Goal: Task Accomplishment & Management: Use online tool/utility

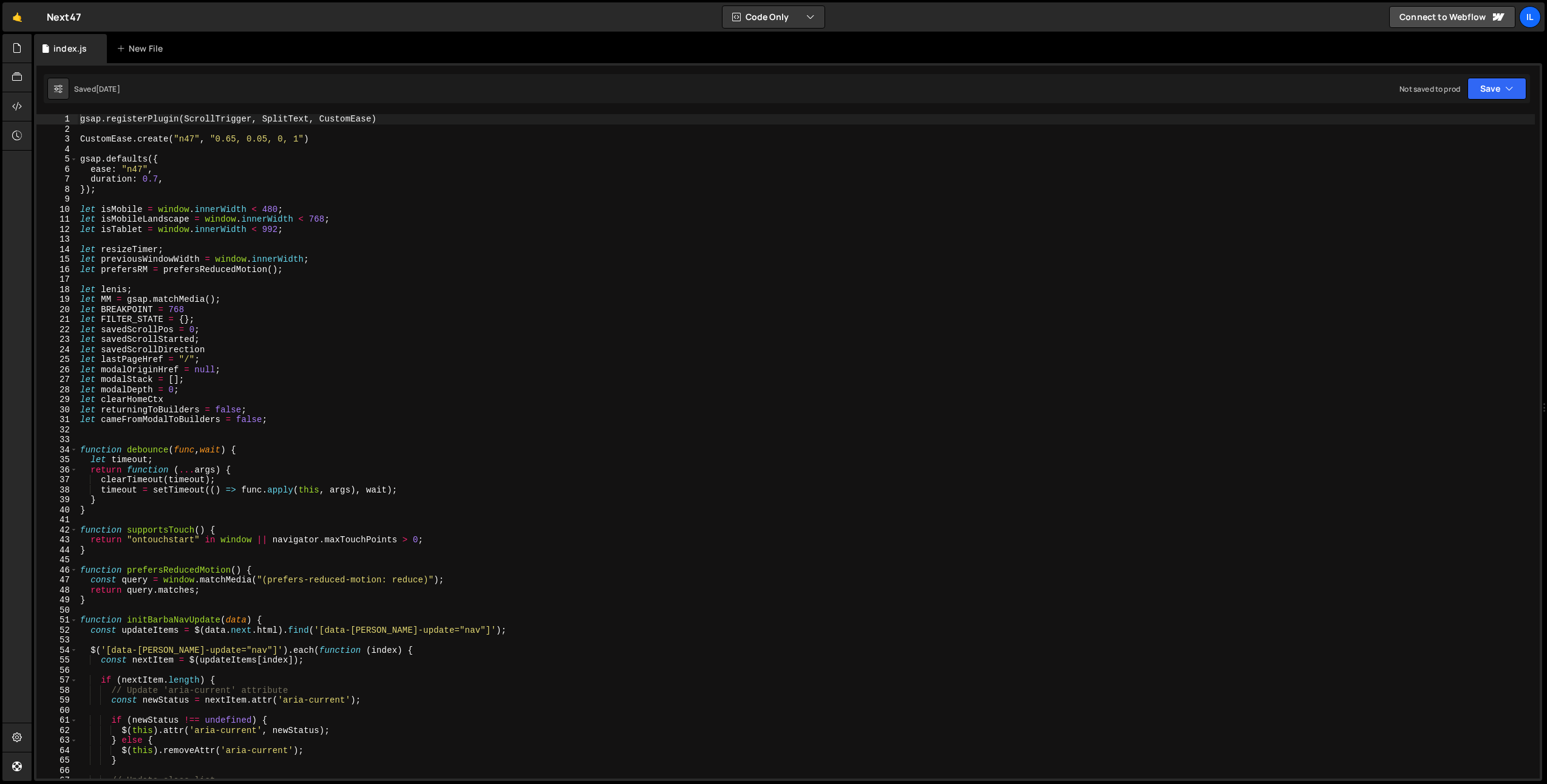
type textarea "let FILTER_STATE = {};"
click at [376, 315] on div "gsap . registerPlugin ( ScrollTrigger , SplitText , CustomEase ) CustomEase . c…" at bounding box center [806, 456] width 1457 height 684
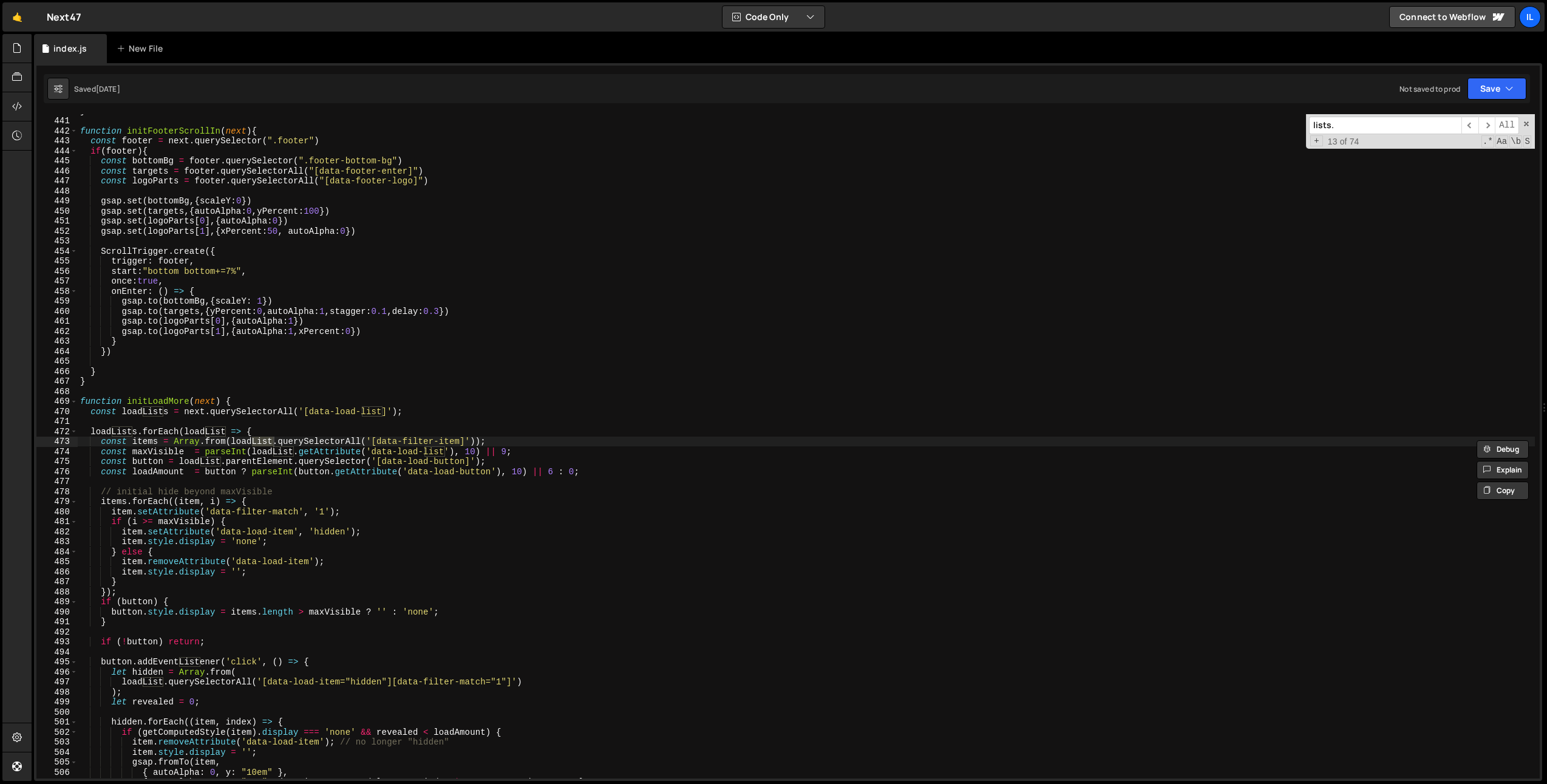
scroll to position [9234, 0]
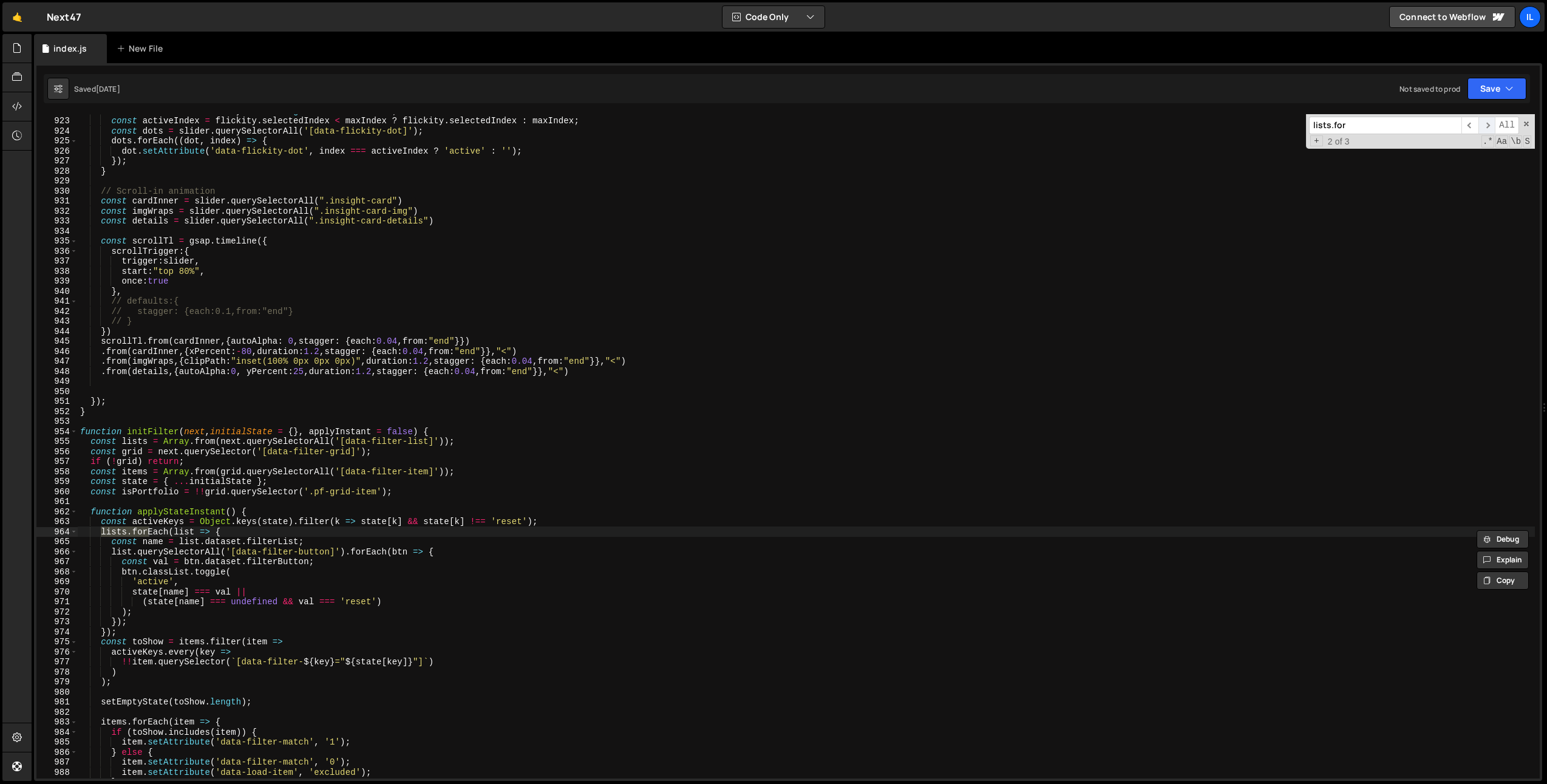
type input "lists.for"
click at [1488, 121] on span "​" at bounding box center [1486, 125] width 17 height 18
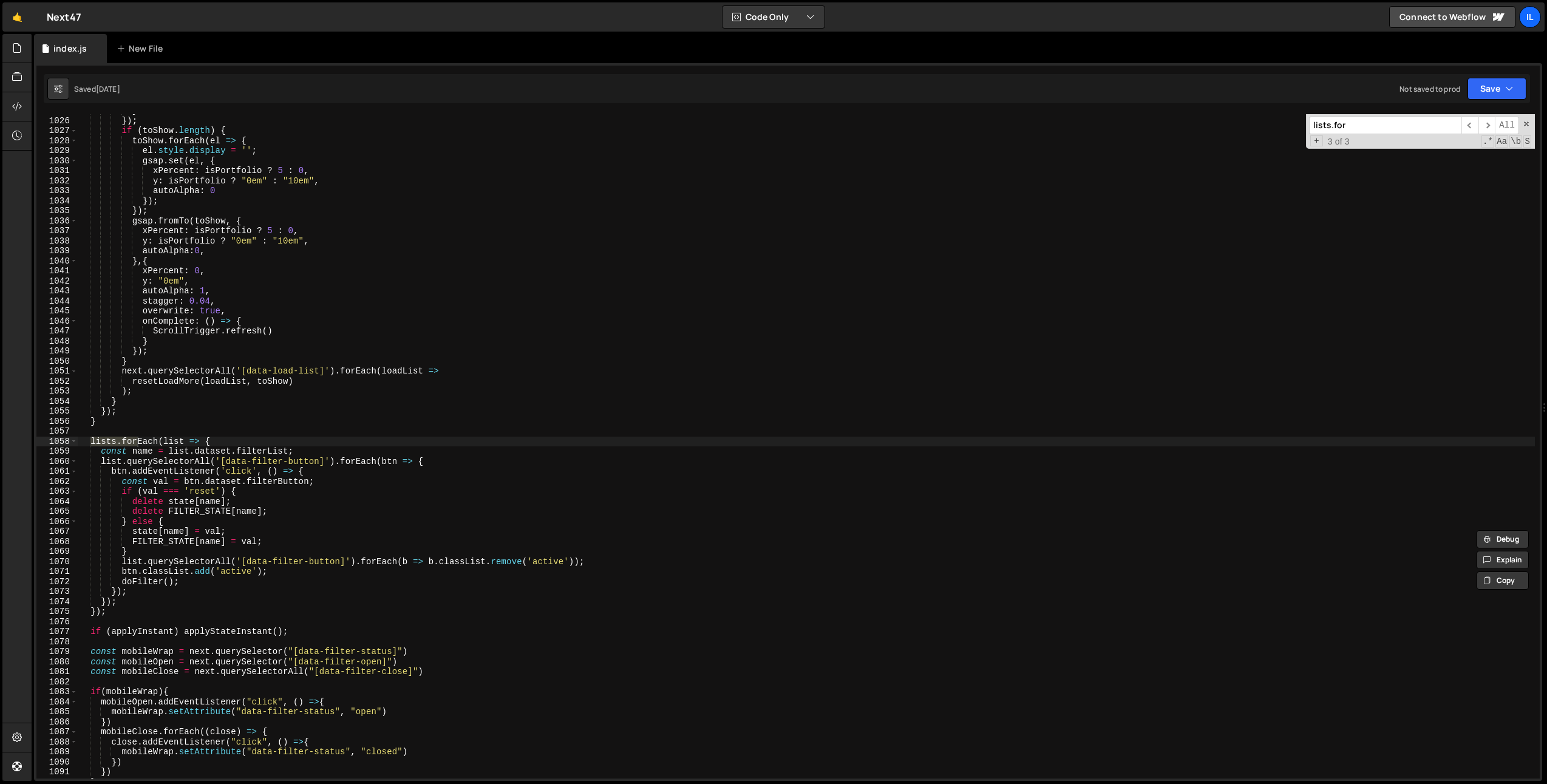
click at [233, 439] on div "} }) ; if ( toShow . length ) { toShow . forEach ( el => { el . style . display…" at bounding box center [806, 448] width 1457 height 684
click at [119, 613] on div "} }) ; if ( toShow . length ) { toShow . forEach ( el => { el . style . display…" at bounding box center [806, 448] width 1457 height 684
type textarea "});"
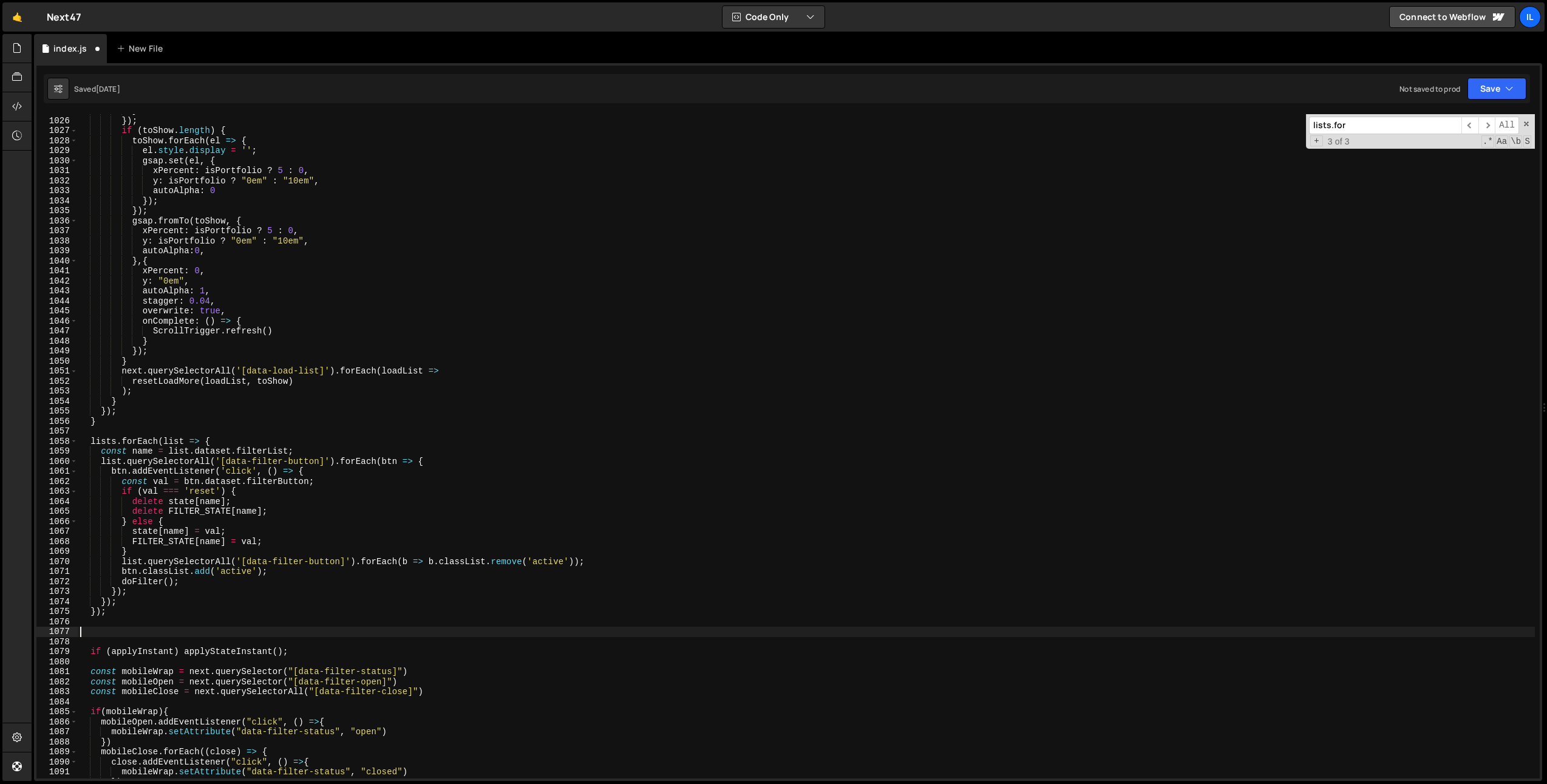
paste textarea "});"
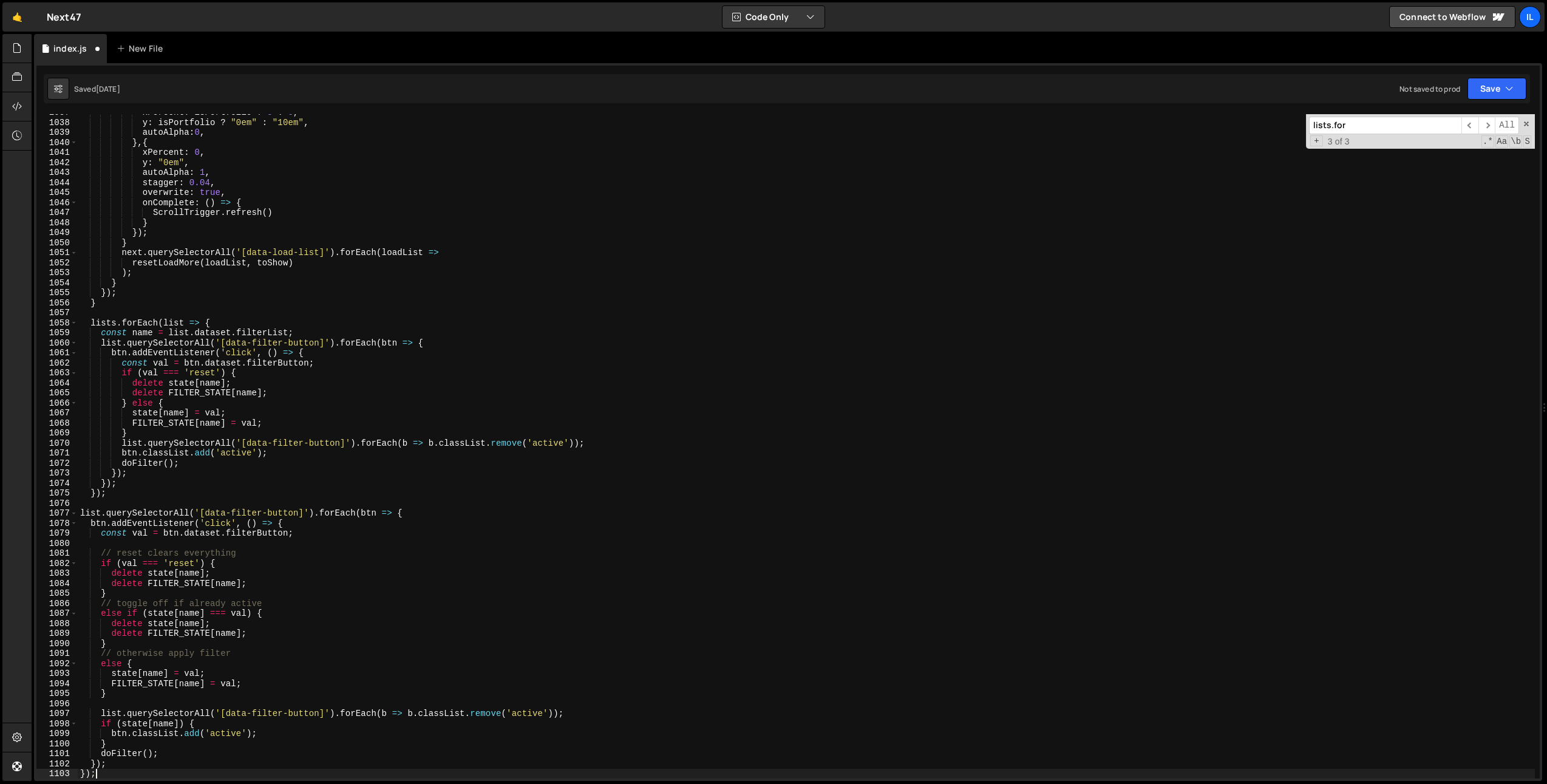
scroll to position [10394, 0]
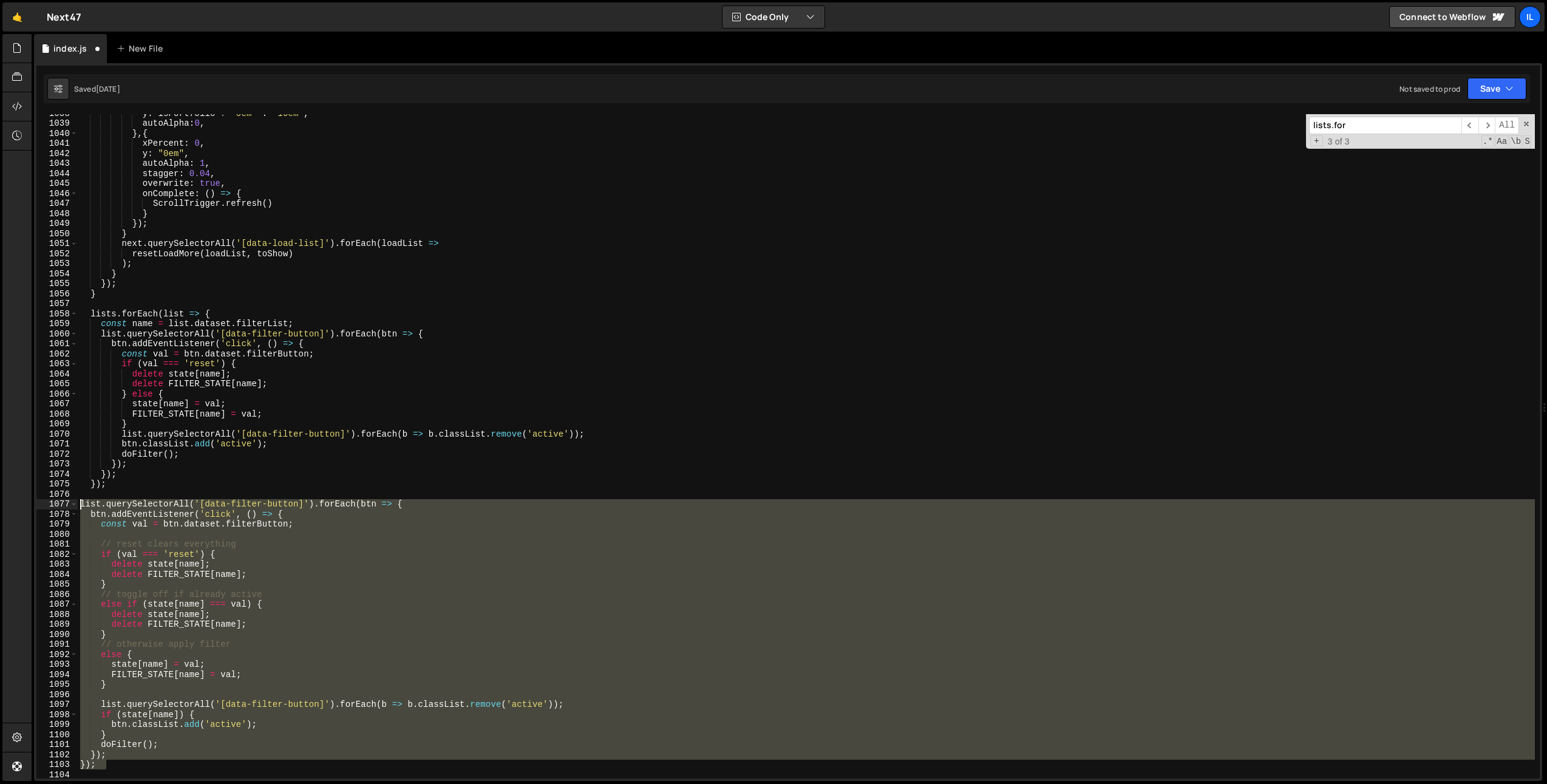
drag, startPoint x: 104, startPoint y: 767, endPoint x: 60, endPoint y: 503, distance: 267.6
click at [52, 500] on div "}); 1038 1039 1040 1041 1042 1043 1044 1045 1046 1047 1048 1049 1050 1051 1052 …" at bounding box center [787, 446] width 1503 height 664
type textarea "list.querySelectorAll('[data-filter-button]').forEach(btn => { btn.addEventList…"
click at [207, 538] on div "y : isPortfolio ? "0em" : "10em" , autoAlpha : 0 , } , { xPercent : 0 , y : "0e…" at bounding box center [806, 446] width 1457 height 664
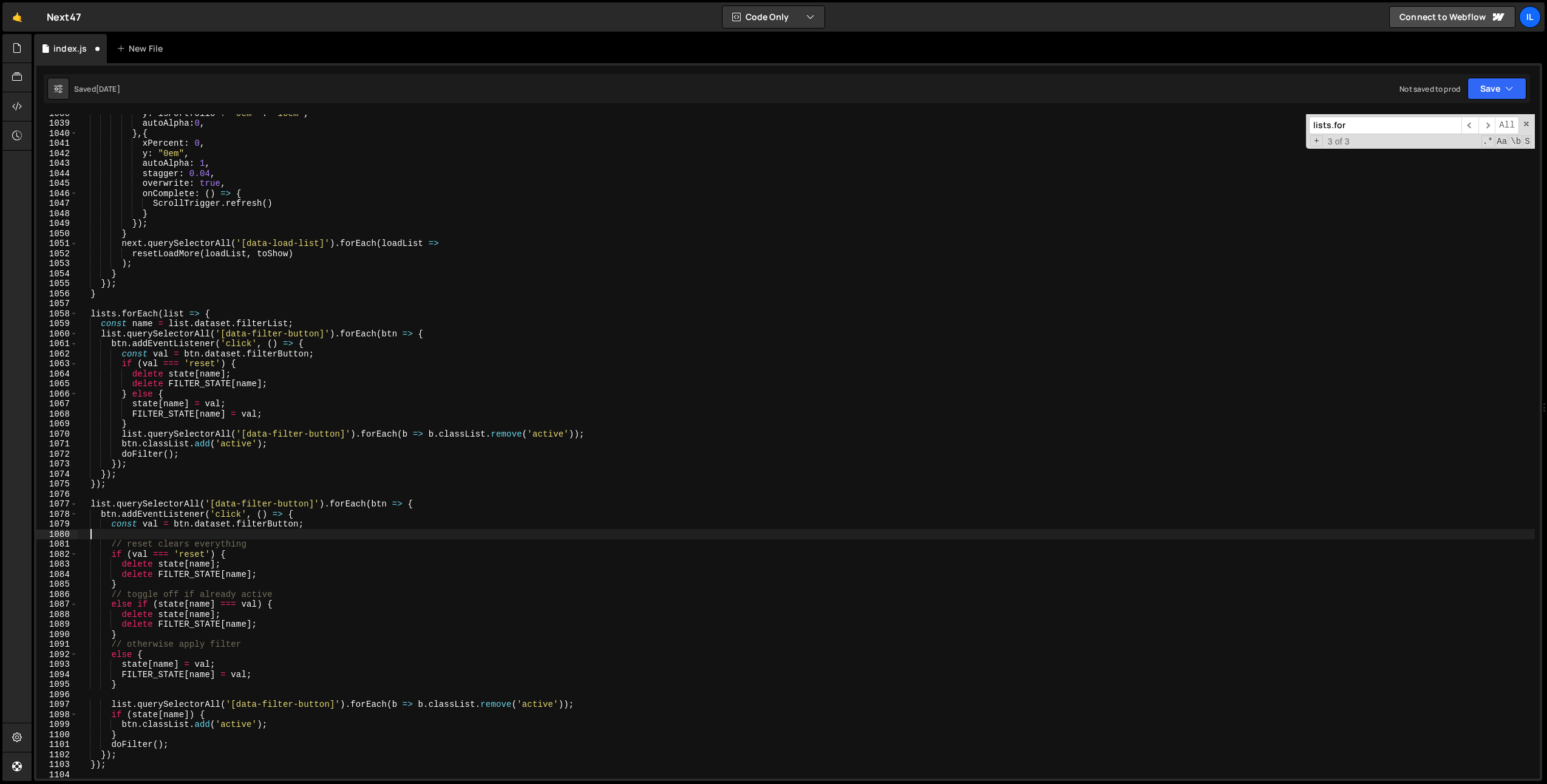
click at [182, 541] on div "y : isPortfolio ? "0em" : "10em" , autoAlpha : 0 , } , { xPercent : 0 , y : "0e…" at bounding box center [806, 451] width 1457 height 684
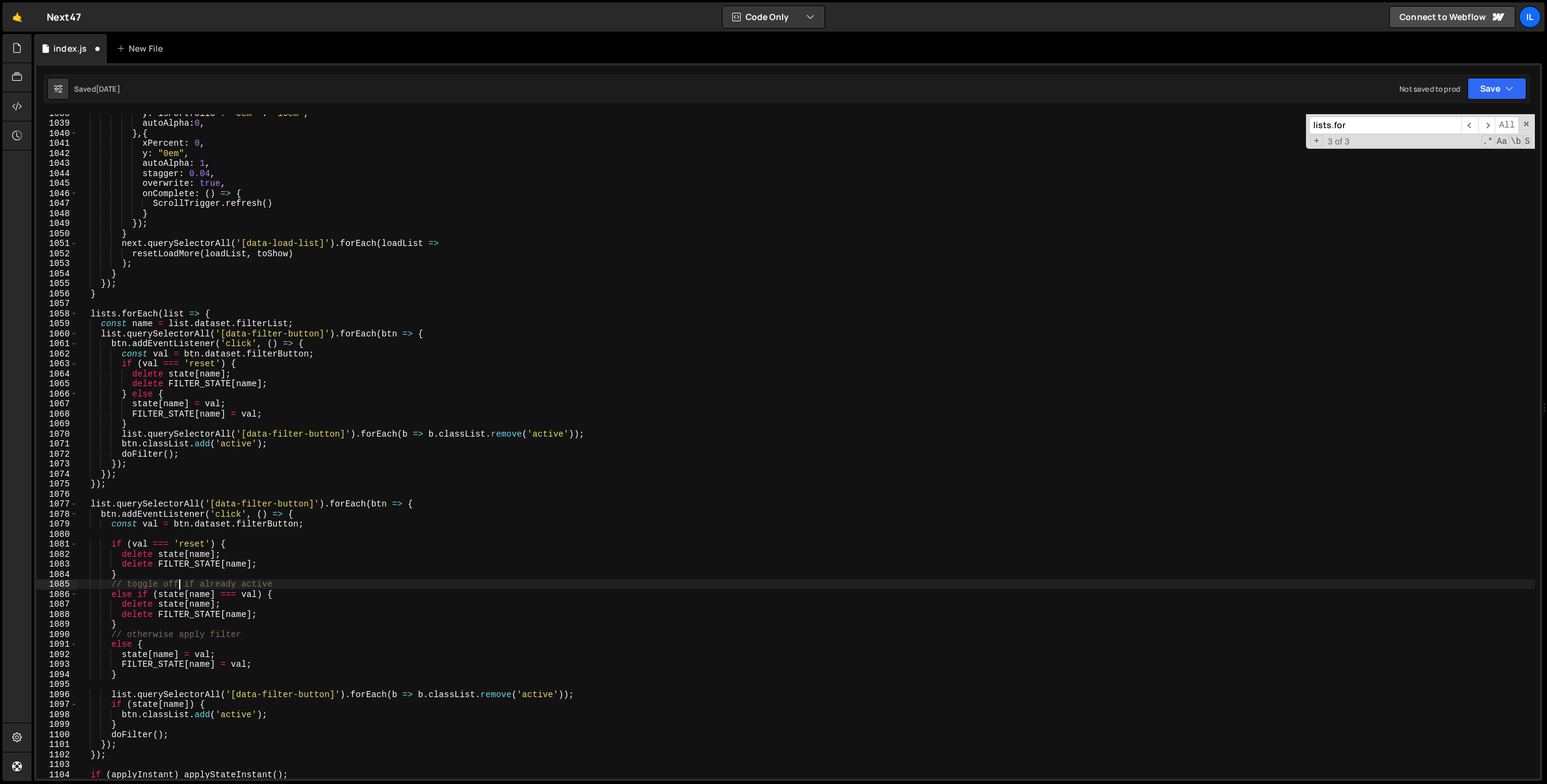
click at [179, 586] on div "y : isPortfolio ? "0em" : "10em" , autoAlpha : 0 , } , { xPercent : 0 , y : "0e…" at bounding box center [806, 451] width 1457 height 684
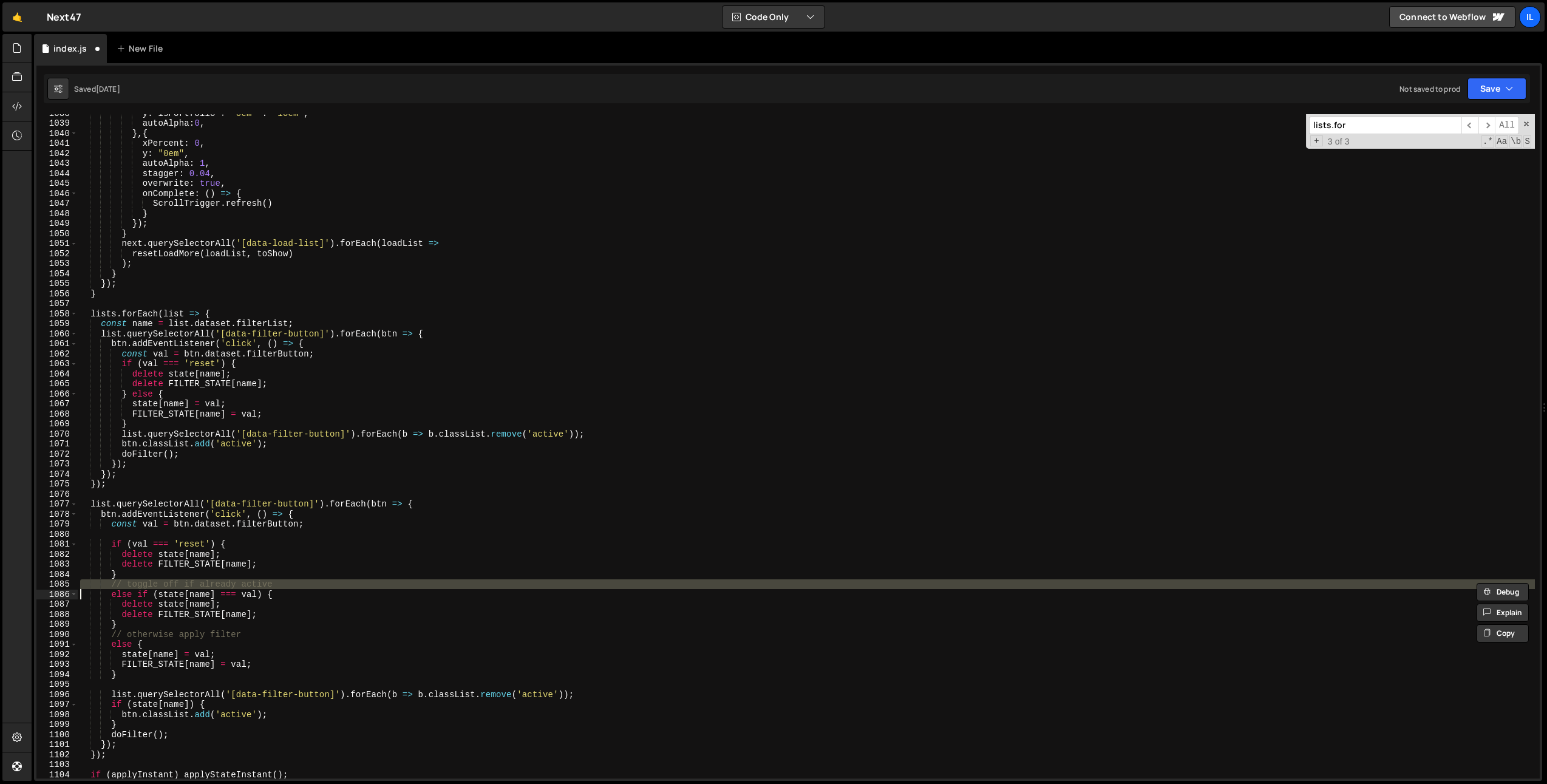
click at [179, 586] on div "y : isPortfolio ? "0em" : "10em" , autoAlpha : 0 , } , { xPercent : 0 , y : "0e…" at bounding box center [806, 451] width 1457 height 684
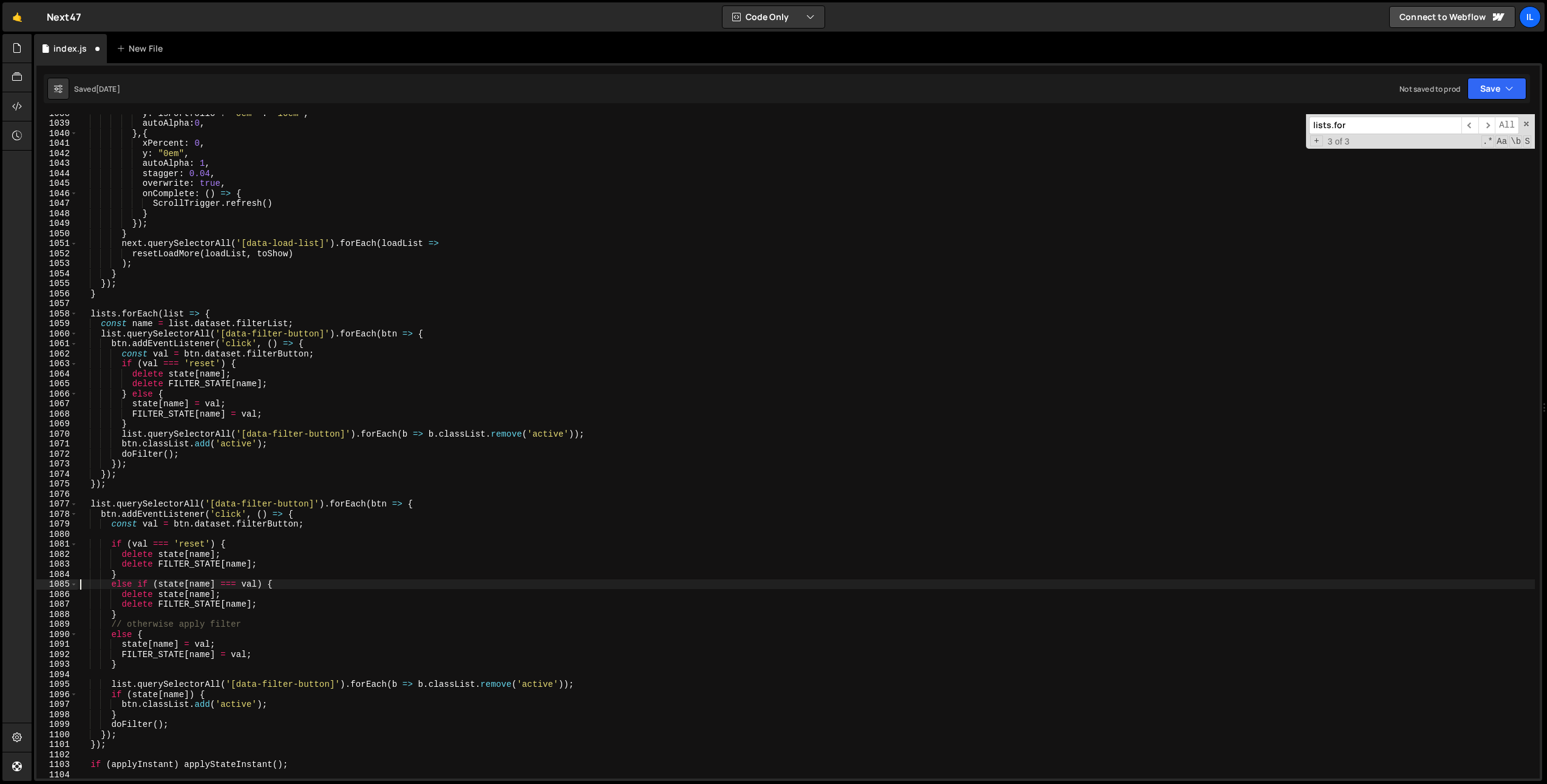
click at [166, 623] on div "y : isPortfolio ? "0em" : "10em" , autoAlpha : 0 , } , { xPercent : 0 , y : "0e…" at bounding box center [806, 451] width 1457 height 684
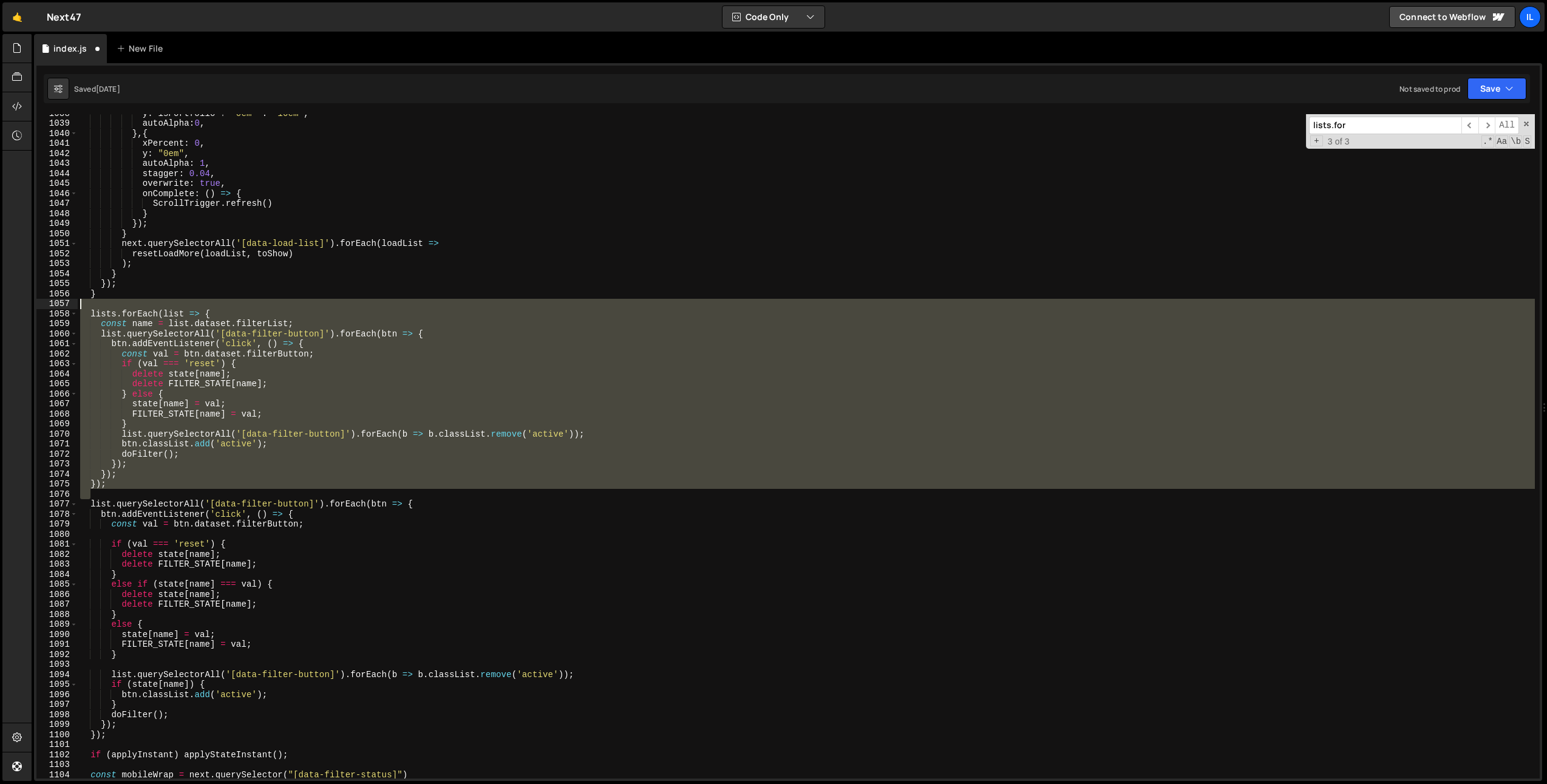
drag, startPoint x: 134, startPoint y: 489, endPoint x: 19, endPoint y: 307, distance: 215.3
click at [19, 307] on div "Hold on a sec... Are you certain you wish to leave this page? Any changes you'v…" at bounding box center [773, 392] width 1547 height 784
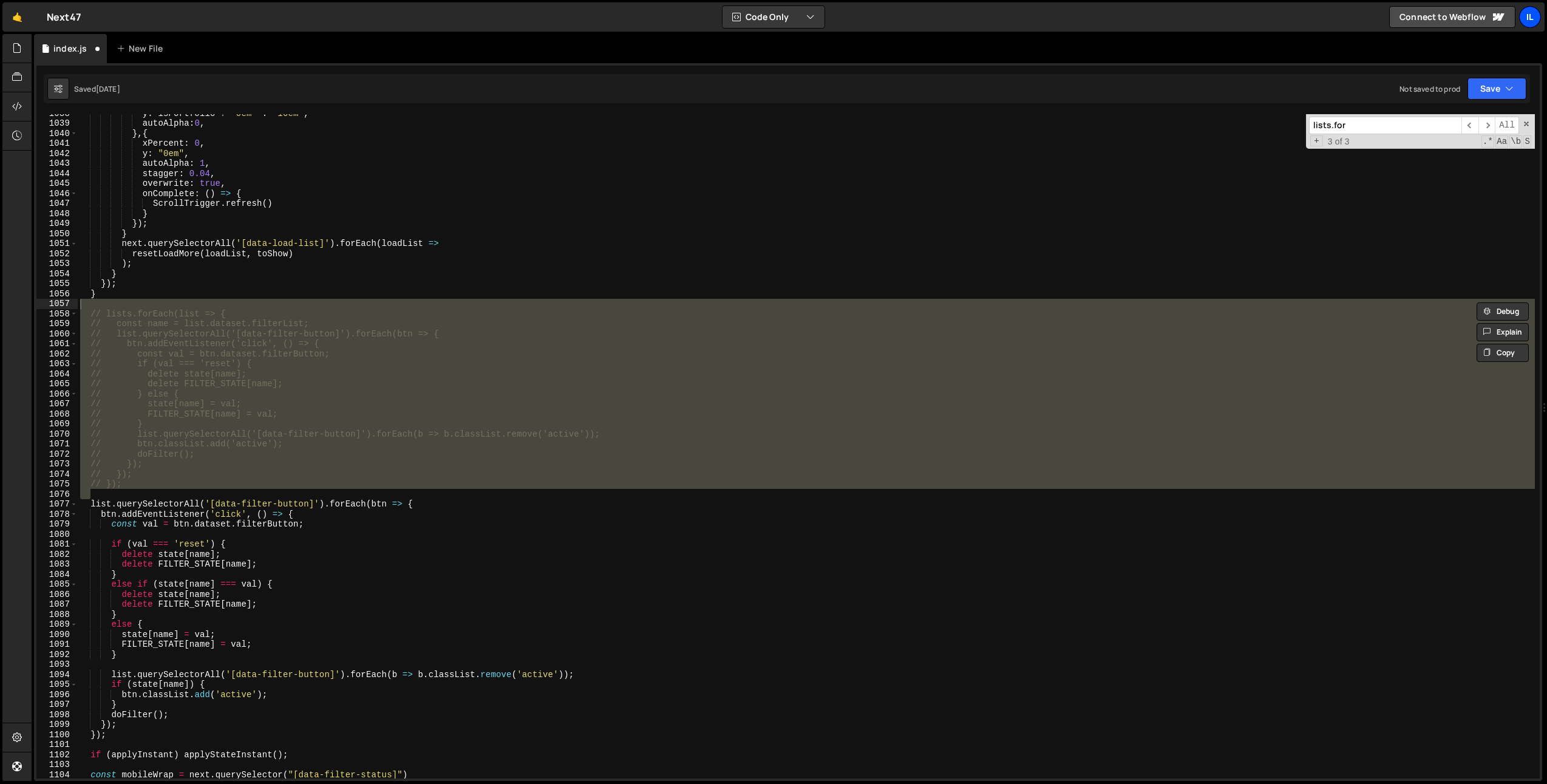
click at [1533, 14] on div "Il" at bounding box center [1530, 17] width 22 height 22
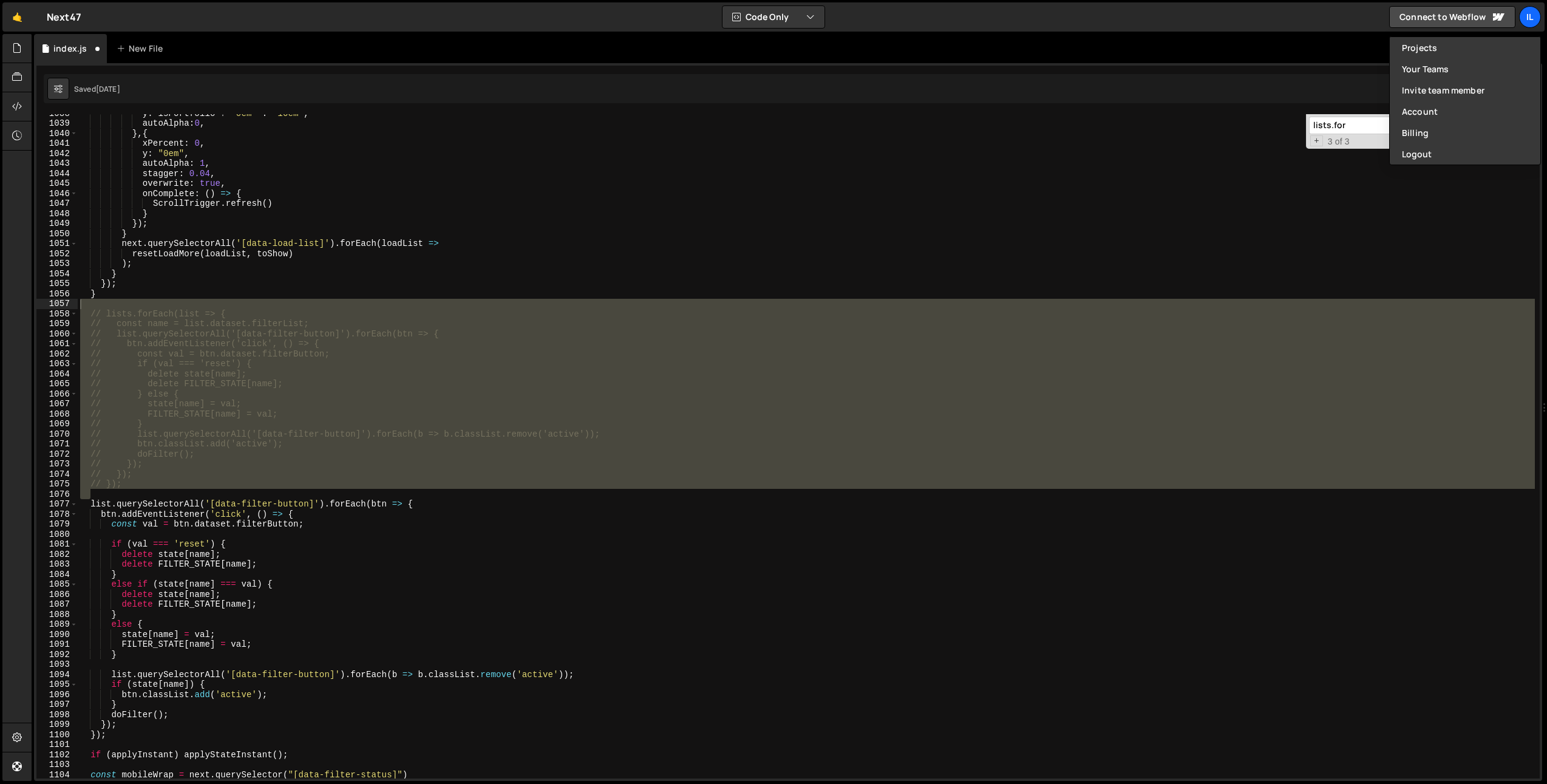
type textarea "});"
click at [607, 285] on div "y : isPortfolio ? "0em" : "10em" , autoAlpha : 0 , } , { xPercent : 0 , y : "0e…" at bounding box center [806, 451] width 1457 height 684
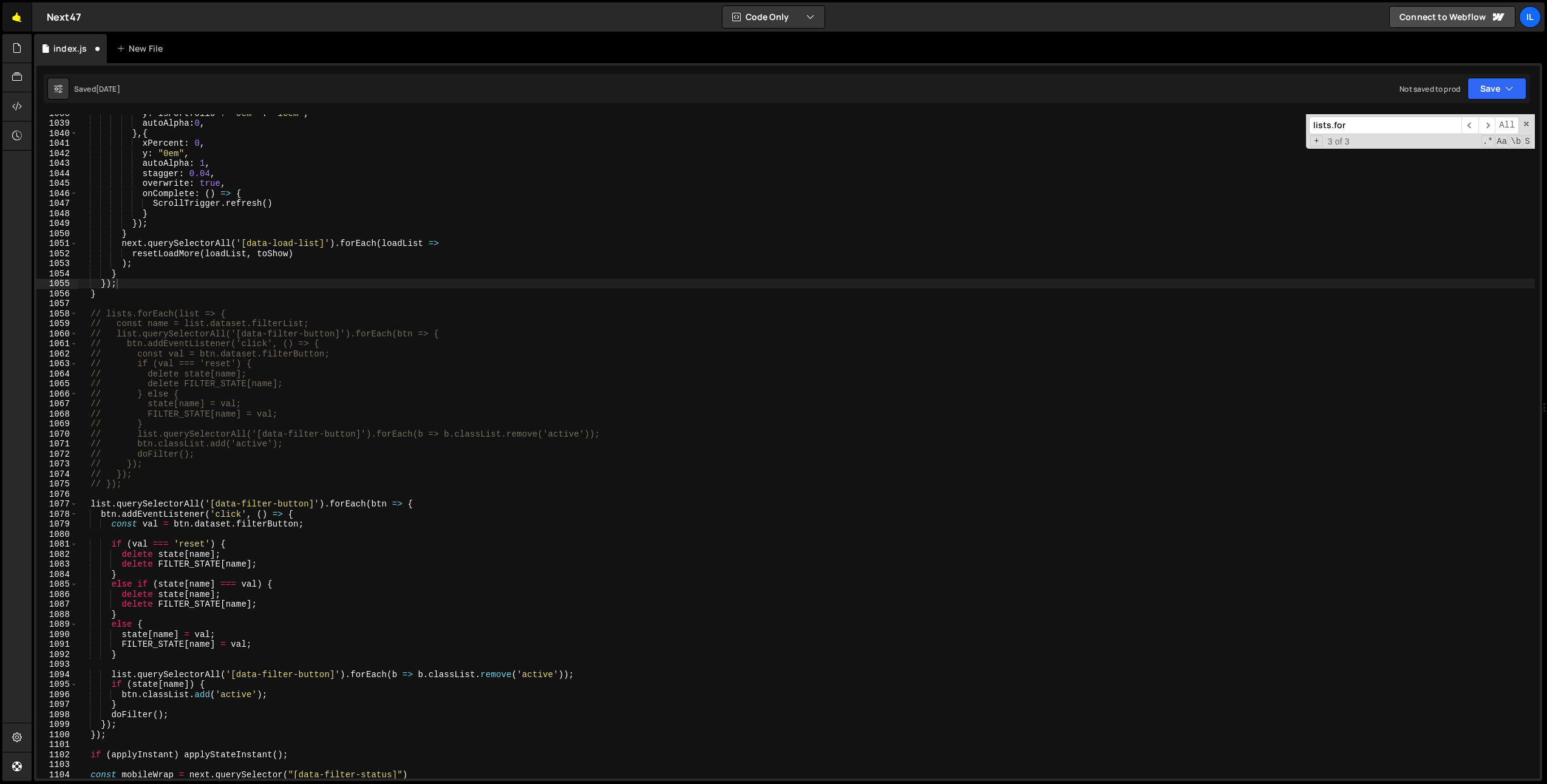
click at [23, 19] on link "🤙" at bounding box center [18, 17] width 30 height 29
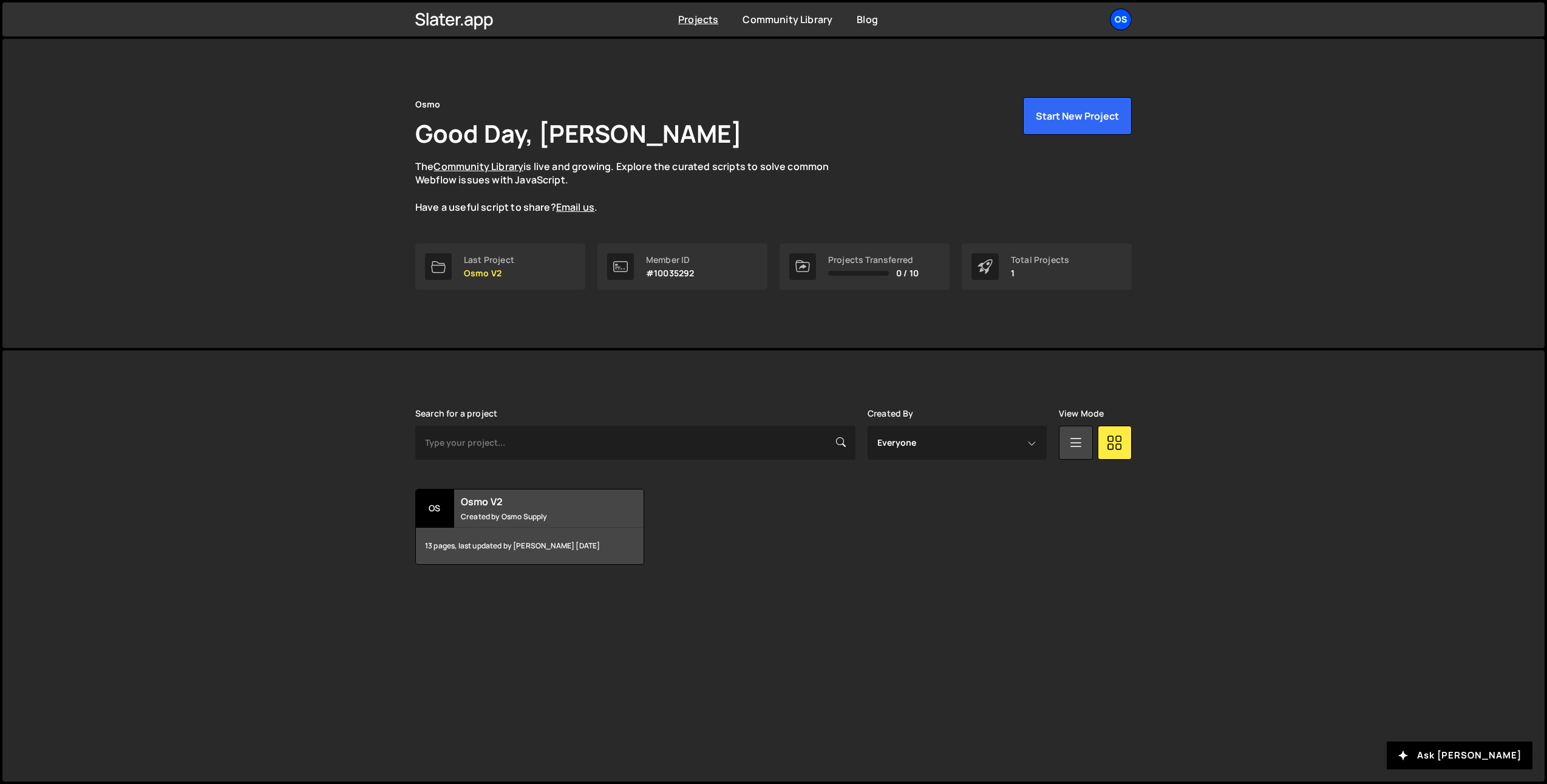
click at [1114, 18] on div "Os" at bounding box center [1121, 19] width 22 height 22
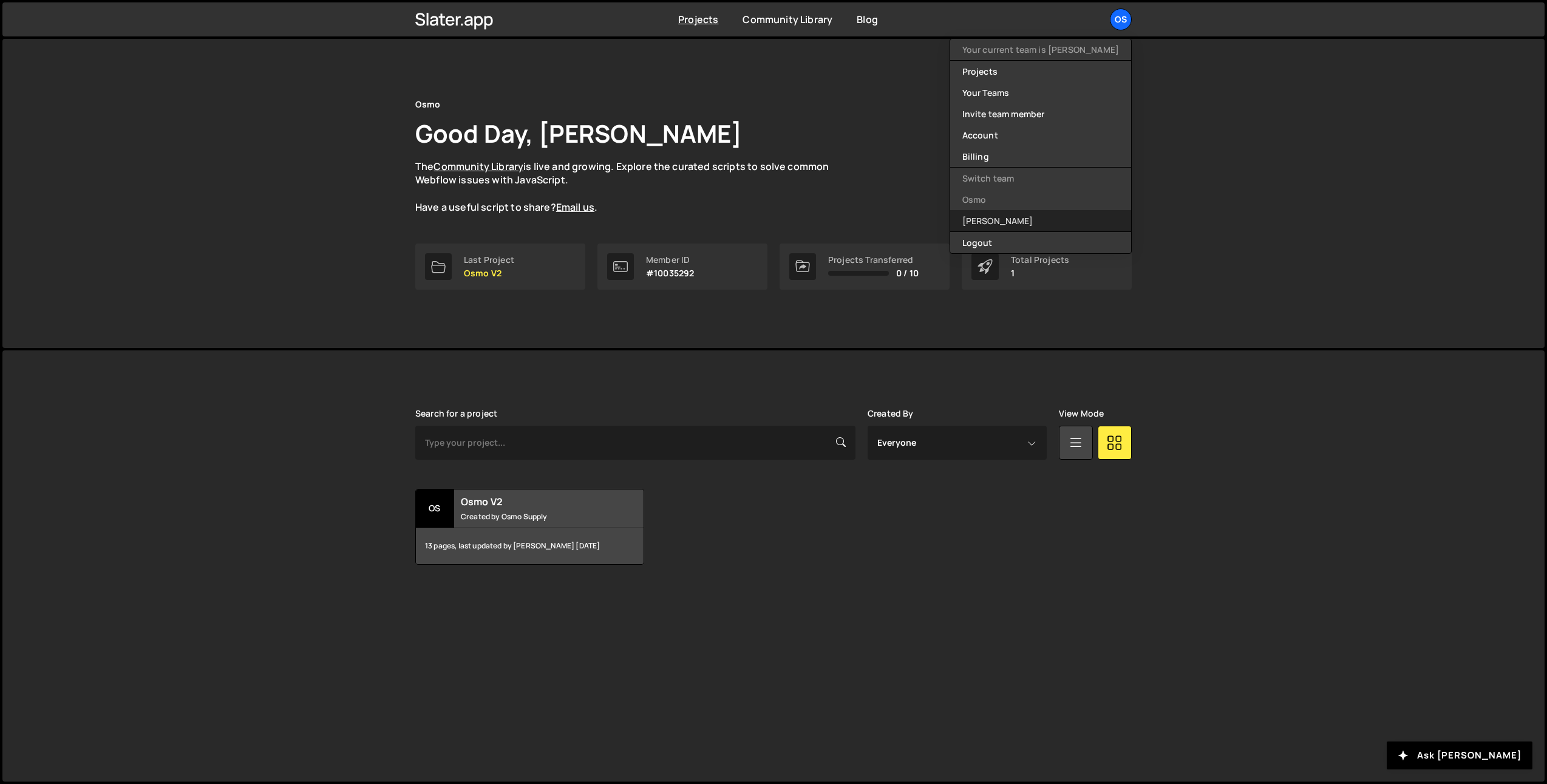
click at [1027, 216] on link "[PERSON_NAME]" at bounding box center [1040, 220] width 181 height 21
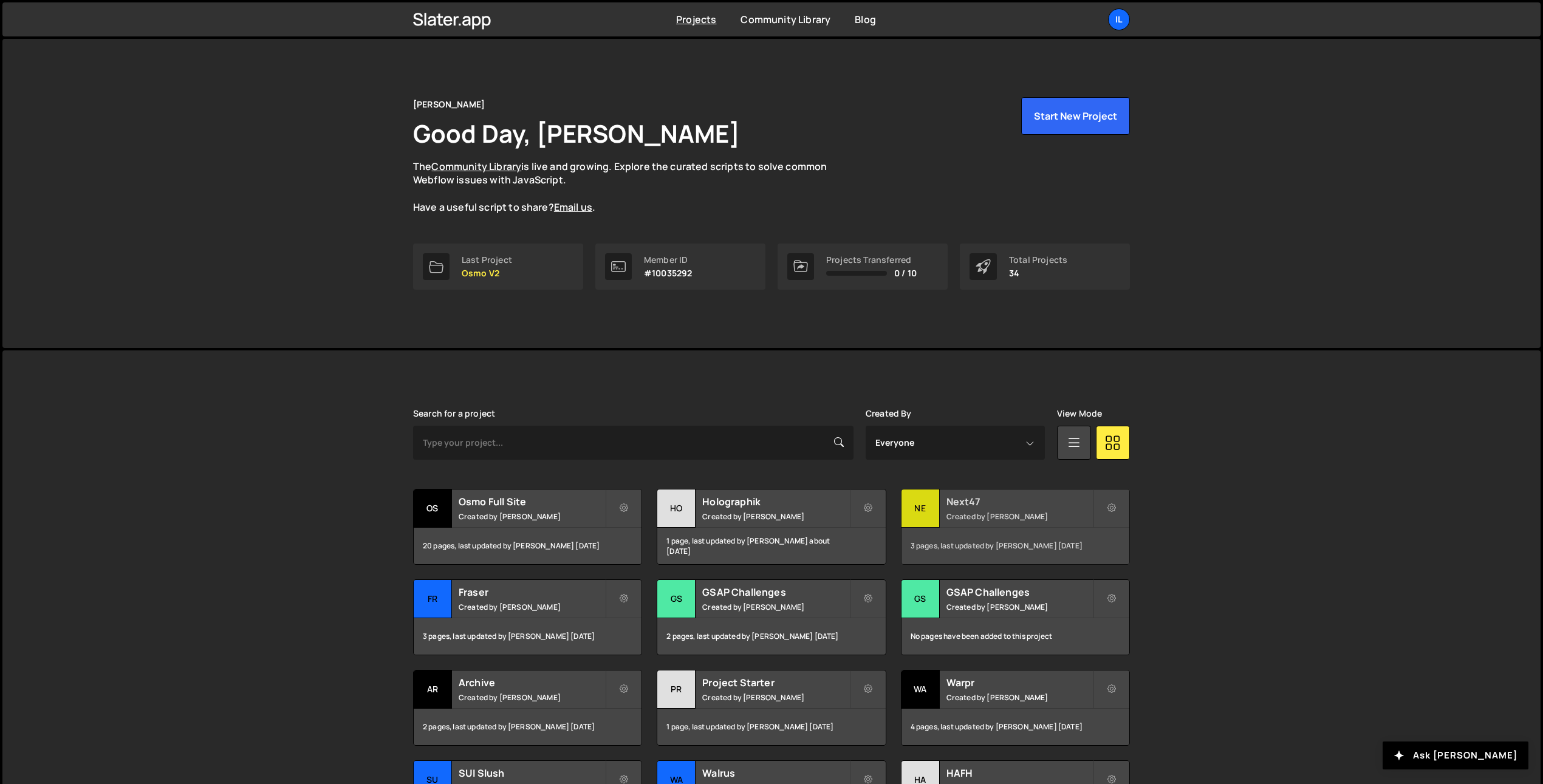
click at [985, 513] on small "Created by Ilja van Eck" at bounding box center [1019, 516] width 147 height 10
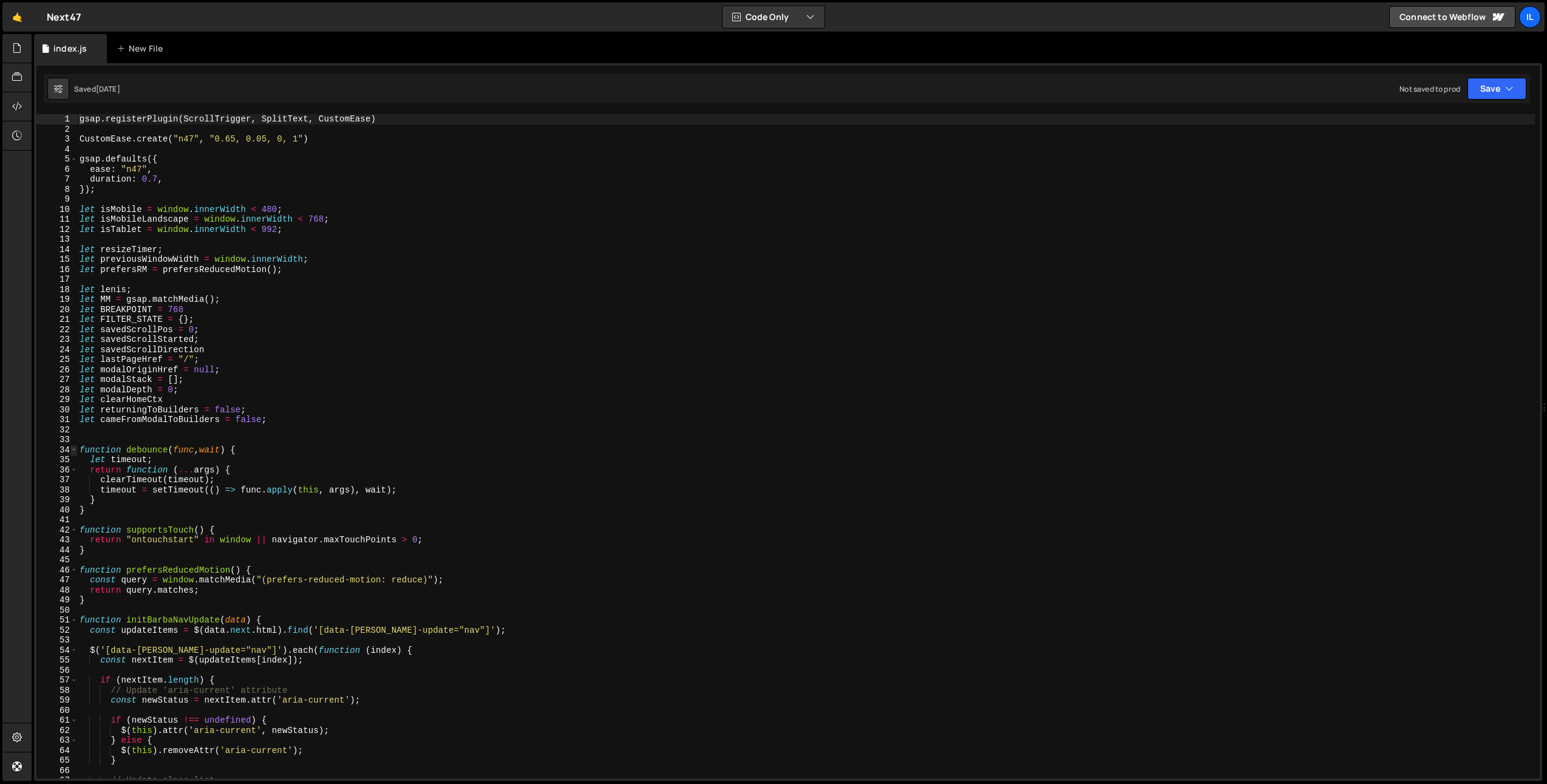
type textarea "gsap.registerPlugin(ScrollTrigger, SplitText, CustomEase)"
click at [72, 450] on span at bounding box center [74, 450] width 7 height 10
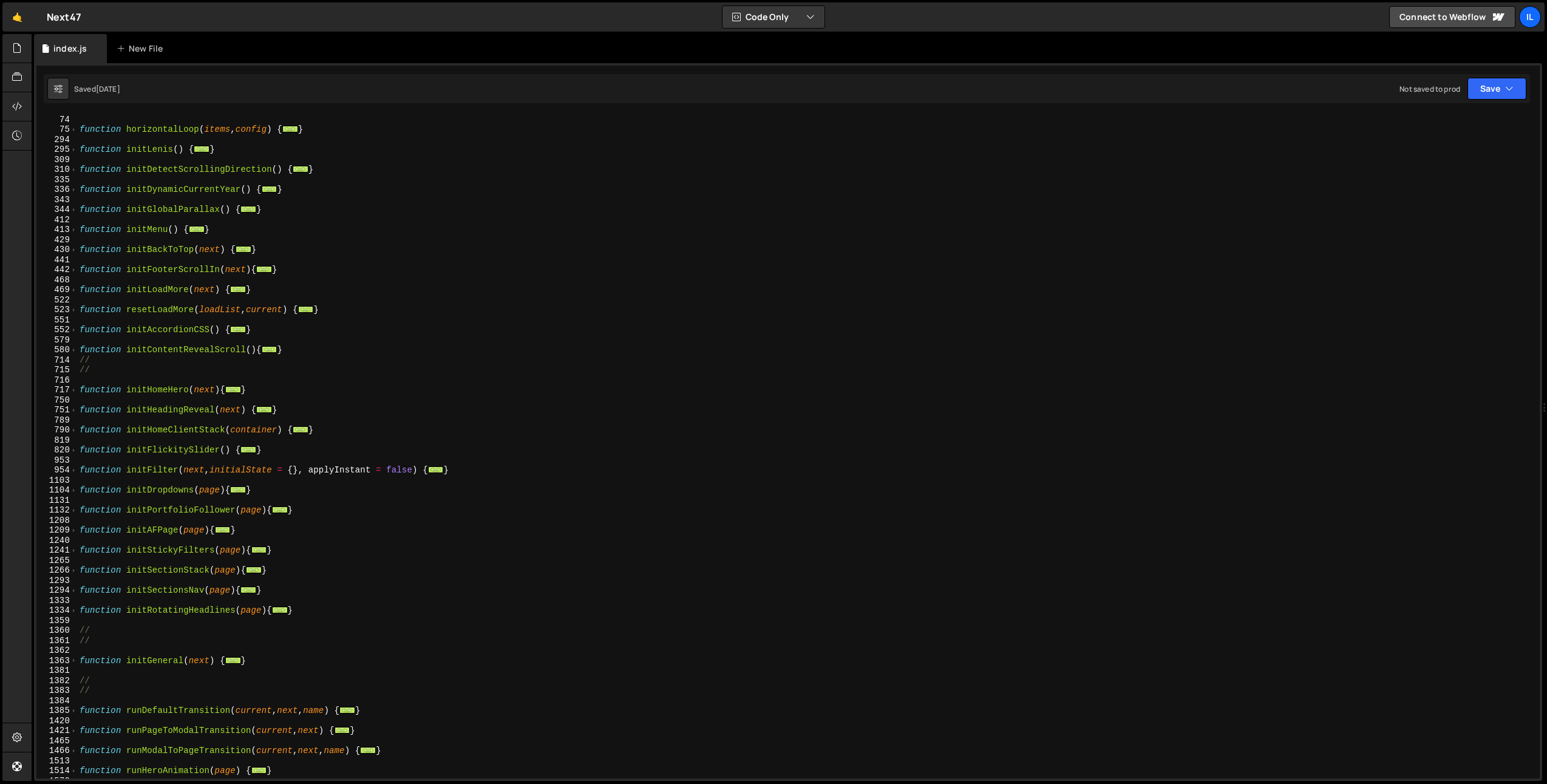
scroll to position [557, 0]
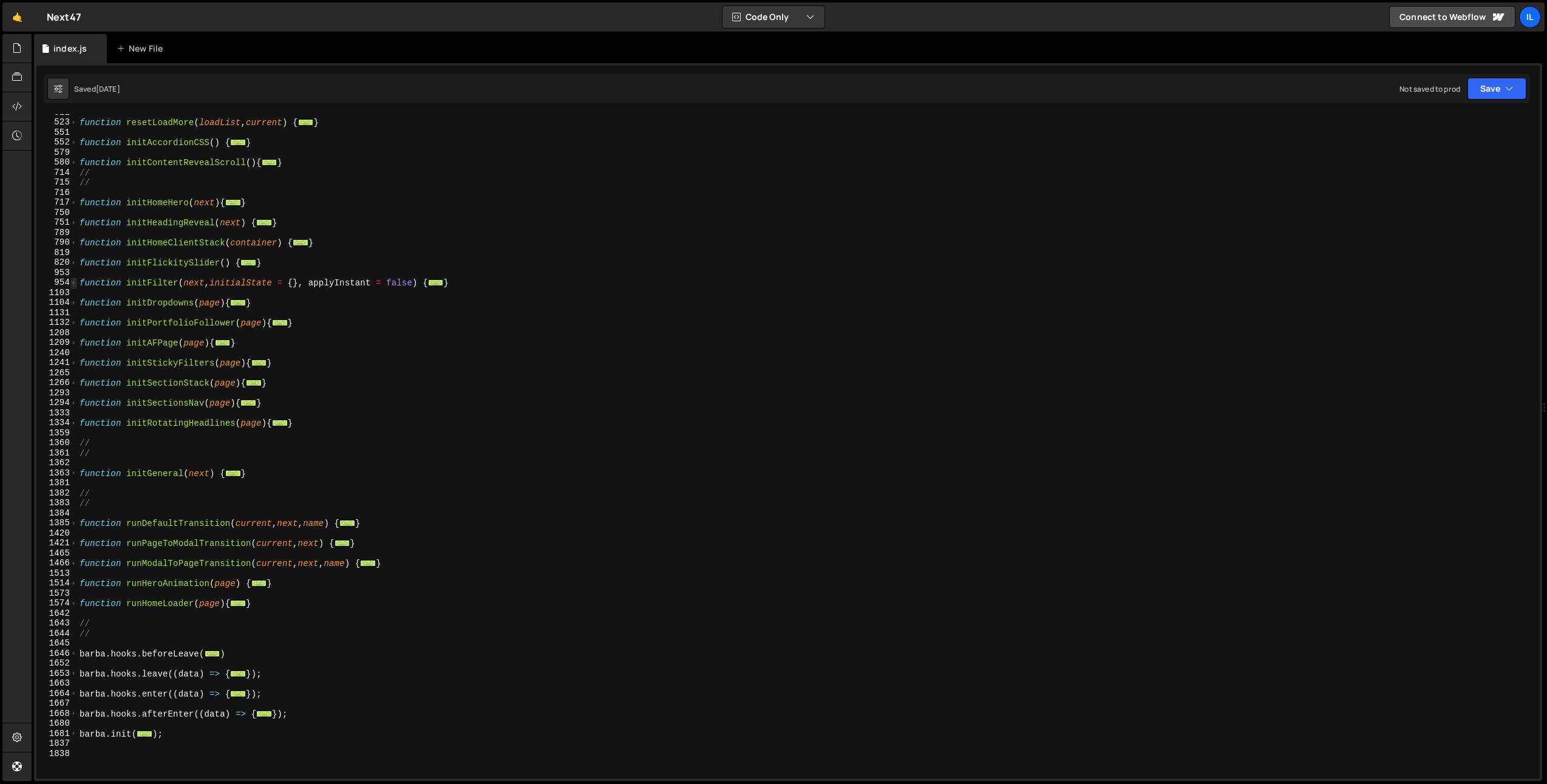
click at [71, 286] on span at bounding box center [74, 282] width 7 height 10
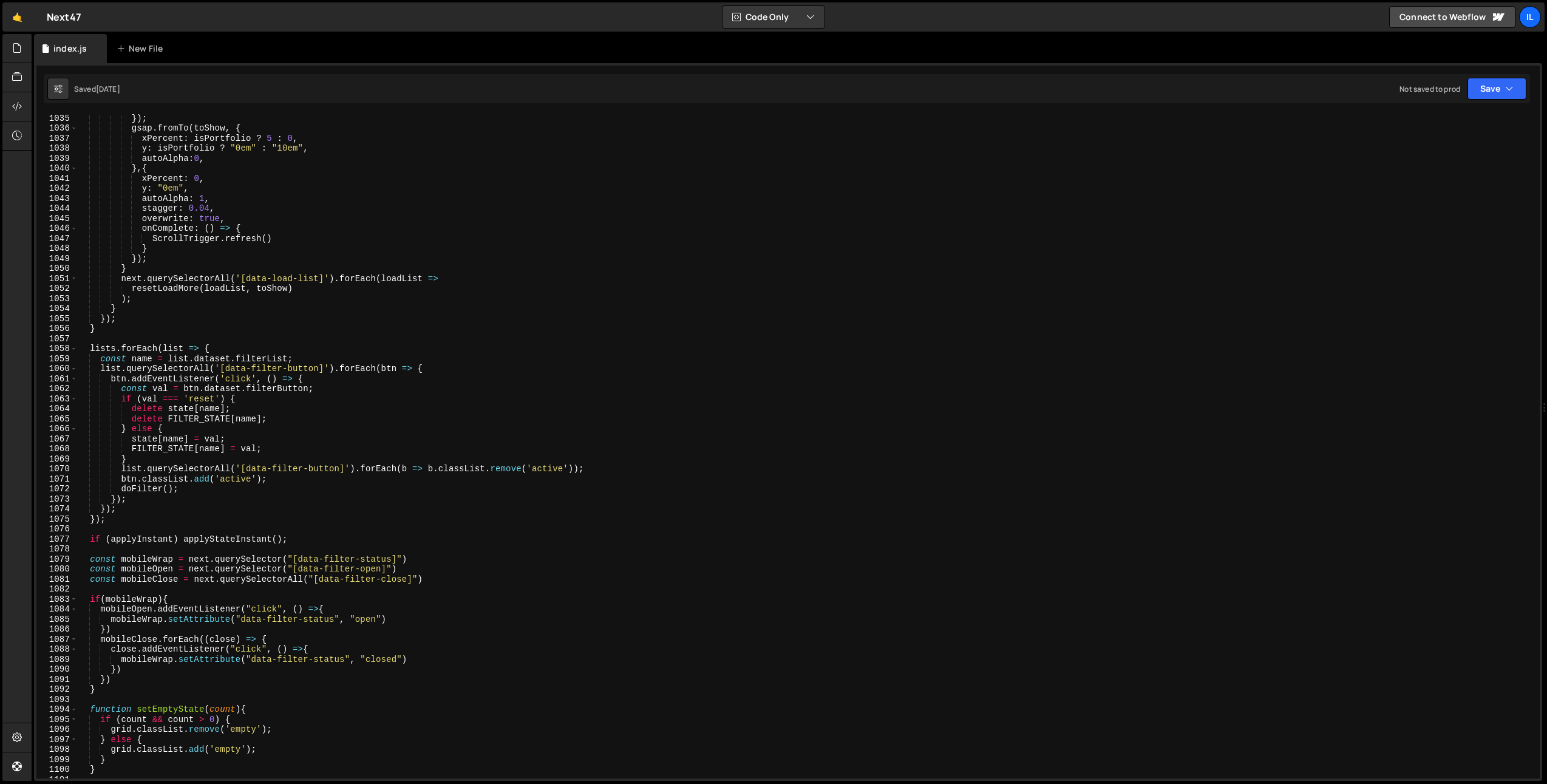
scroll to position [1533, 0]
click at [135, 525] on div "}) ; gsap . fromTo ( toShow , { xPercent : isPortfolio ? 5 : 0 , y : isPortfoli…" at bounding box center [806, 455] width 1458 height 684
click at [132, 522] on div "}) ; gsap . fromTo ( toShow , { xPercent : isPortfolio ? 5 : 0 , y : isPortfoli…" at bounding box center [806, 455] width 1458 height 684
type textarea "});"
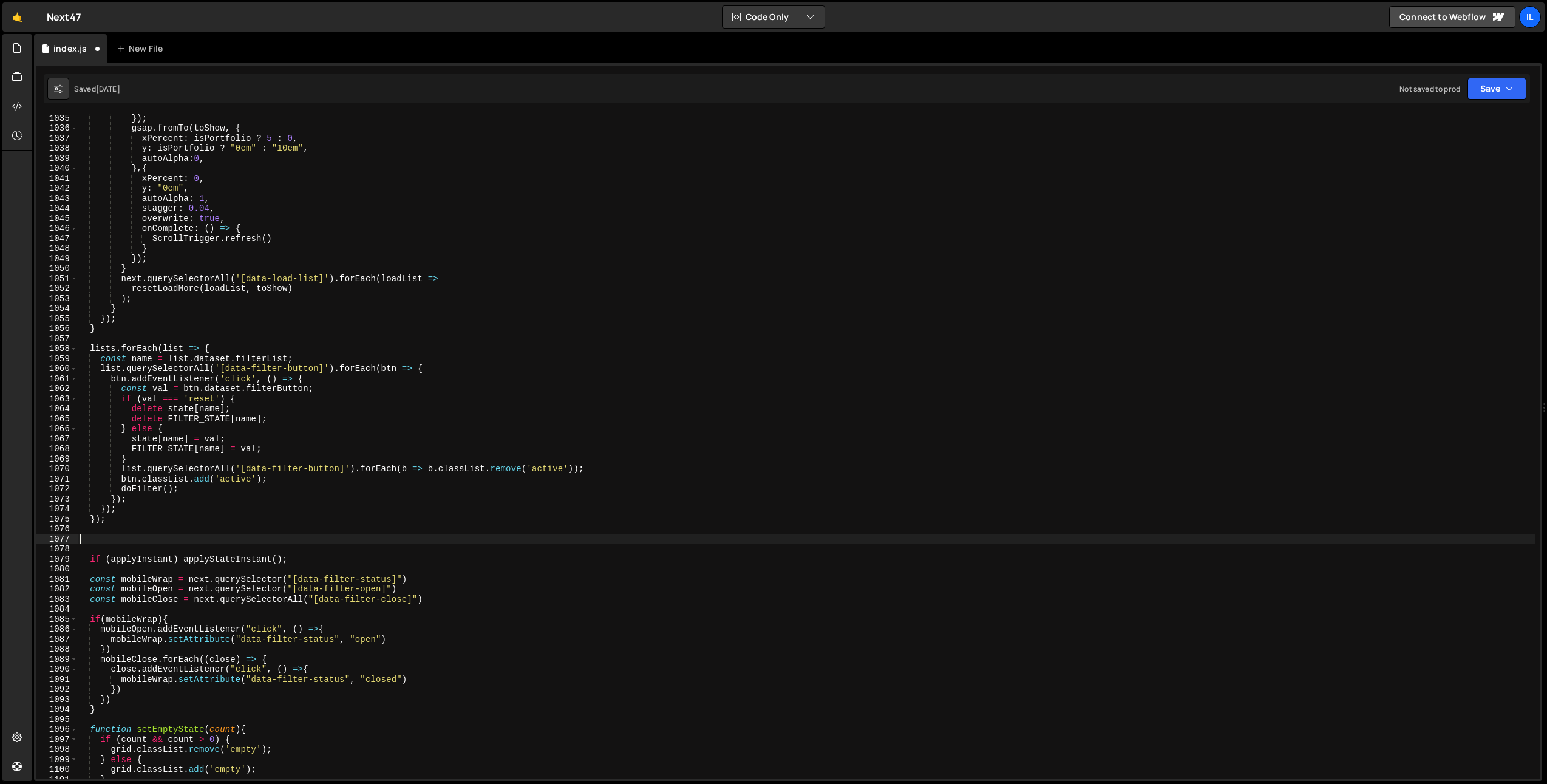
paste textarea "});"
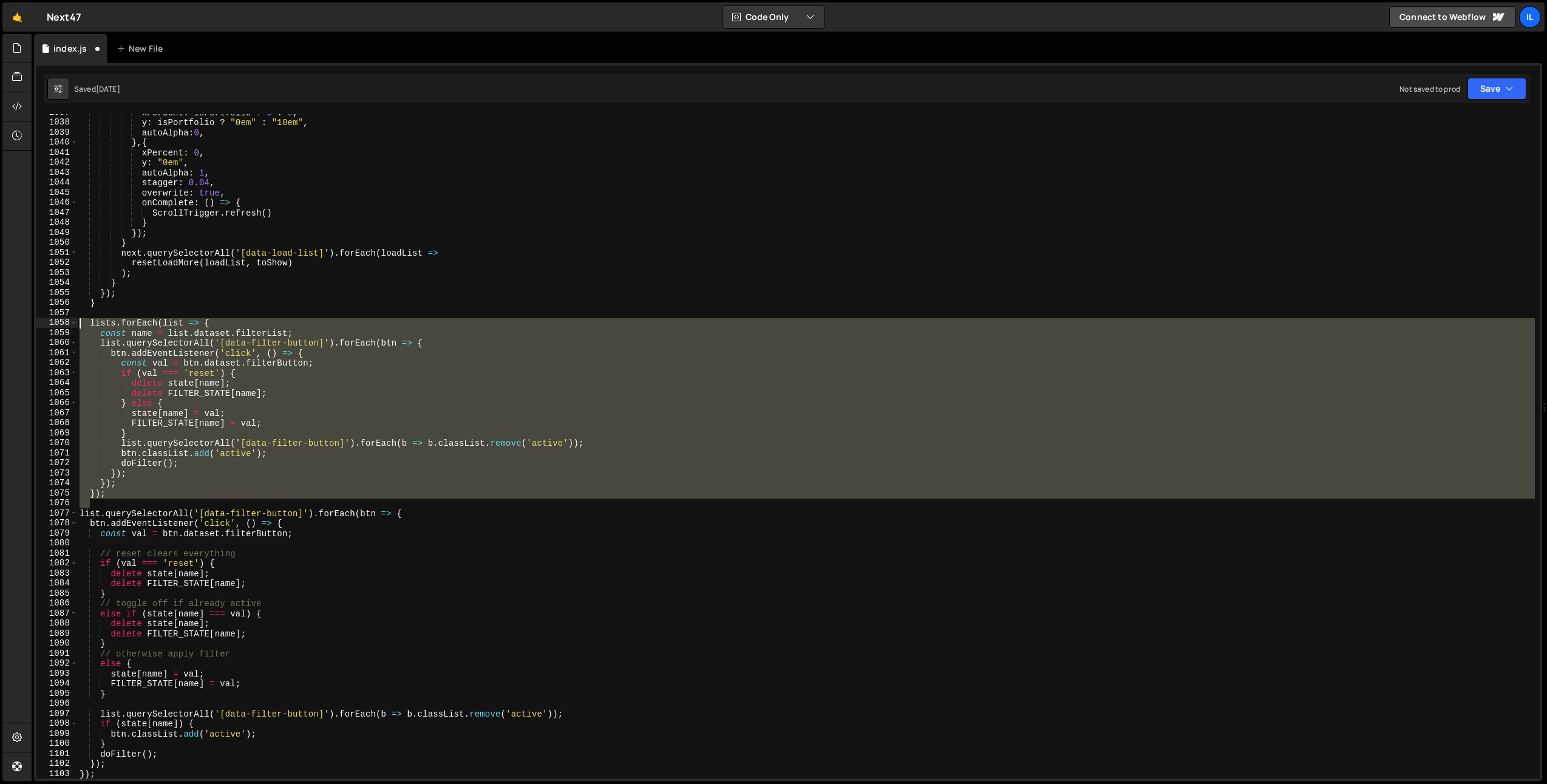
drag, startPoint x: 115, startPoint y: 495, endPoint x: 9, endPoint y: 325, distance: 200.3
click at [9, 325] on div "Hold on a sec... Are you certain you wish to leave this page? Any changes you'v…" at bounding box center [773, 392] width 1547 height 784
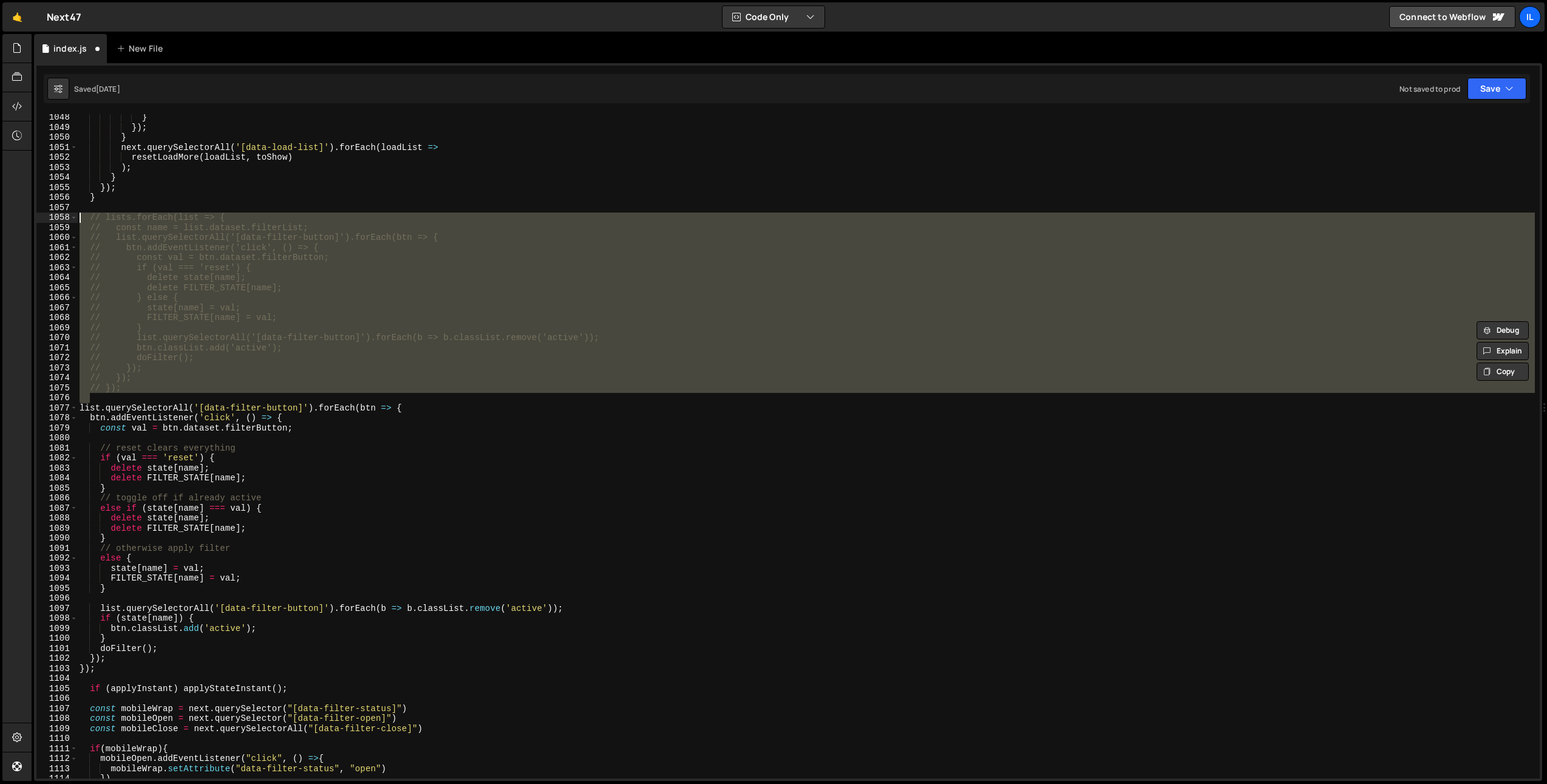
scroll to position [1665, 0]
click at [136, 499] on div "} }) ; } next . querySelectorAll ( '[data-load-list]' ) . forEach ( loadList =>…" at bounding box center [806, 455] width 1458 height 684
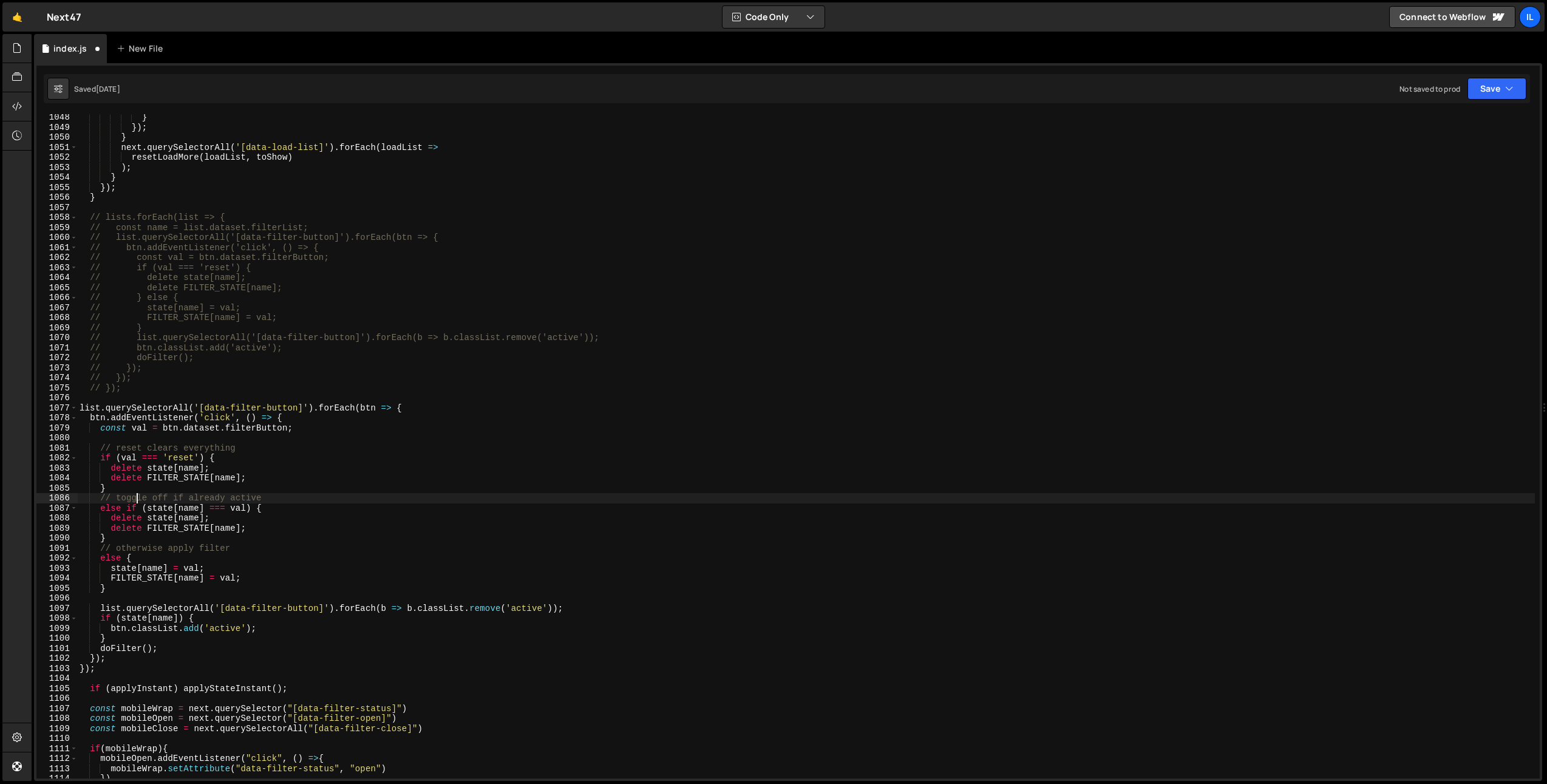
click at [136, 499] on div "} }) ; } next . querySelectorAll ( '[data-load-list]' ) . forEach ( loadList =>…" at bounding box center [806, 455] width 1458 height 684
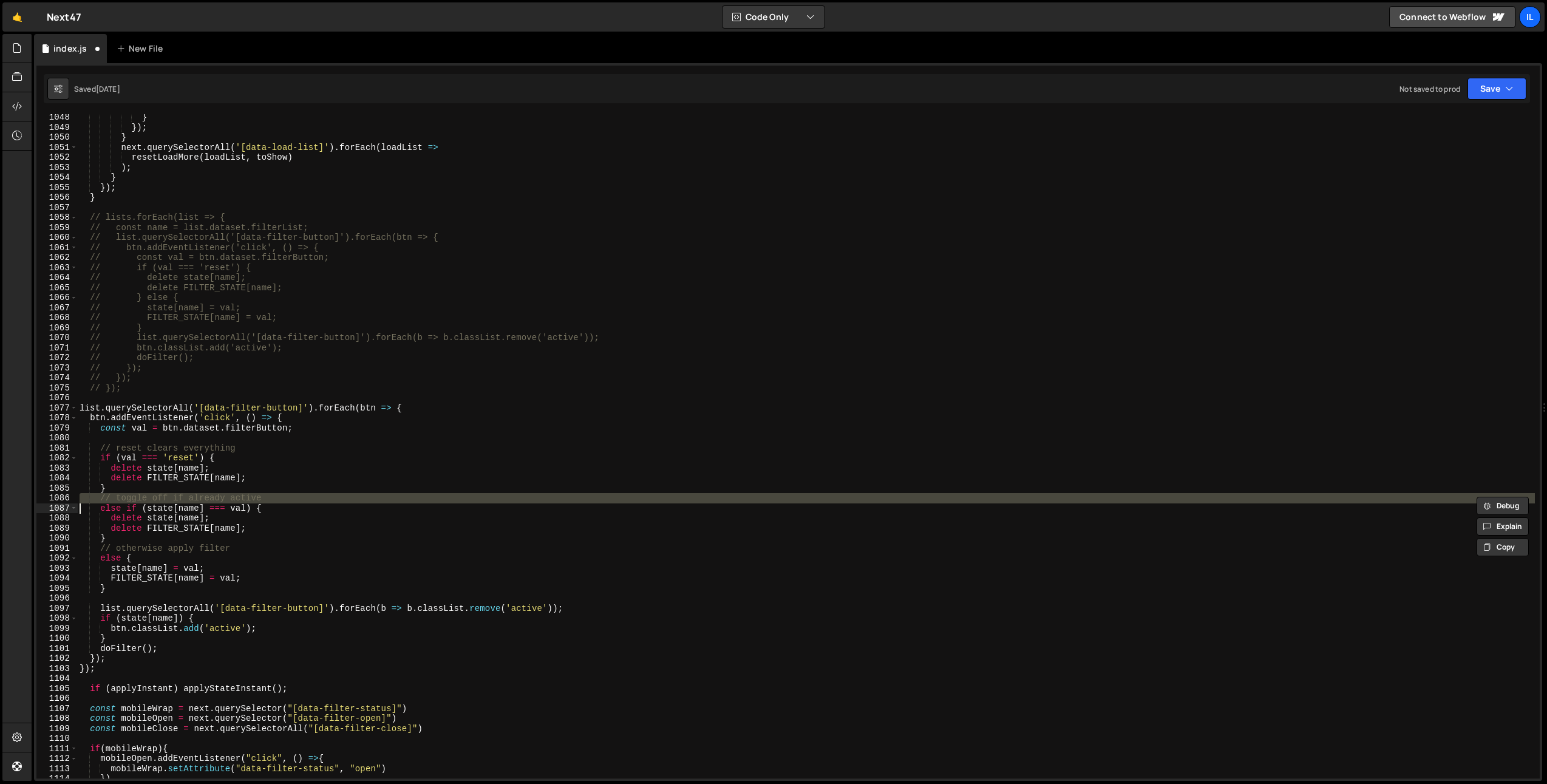
click at [136, 499] on div "} }) ; } next . querySelectorAll ( '[data-load-list]' ) . forEach ( loadList =>…" at bounding box center [806, 455] width 1458 height 684
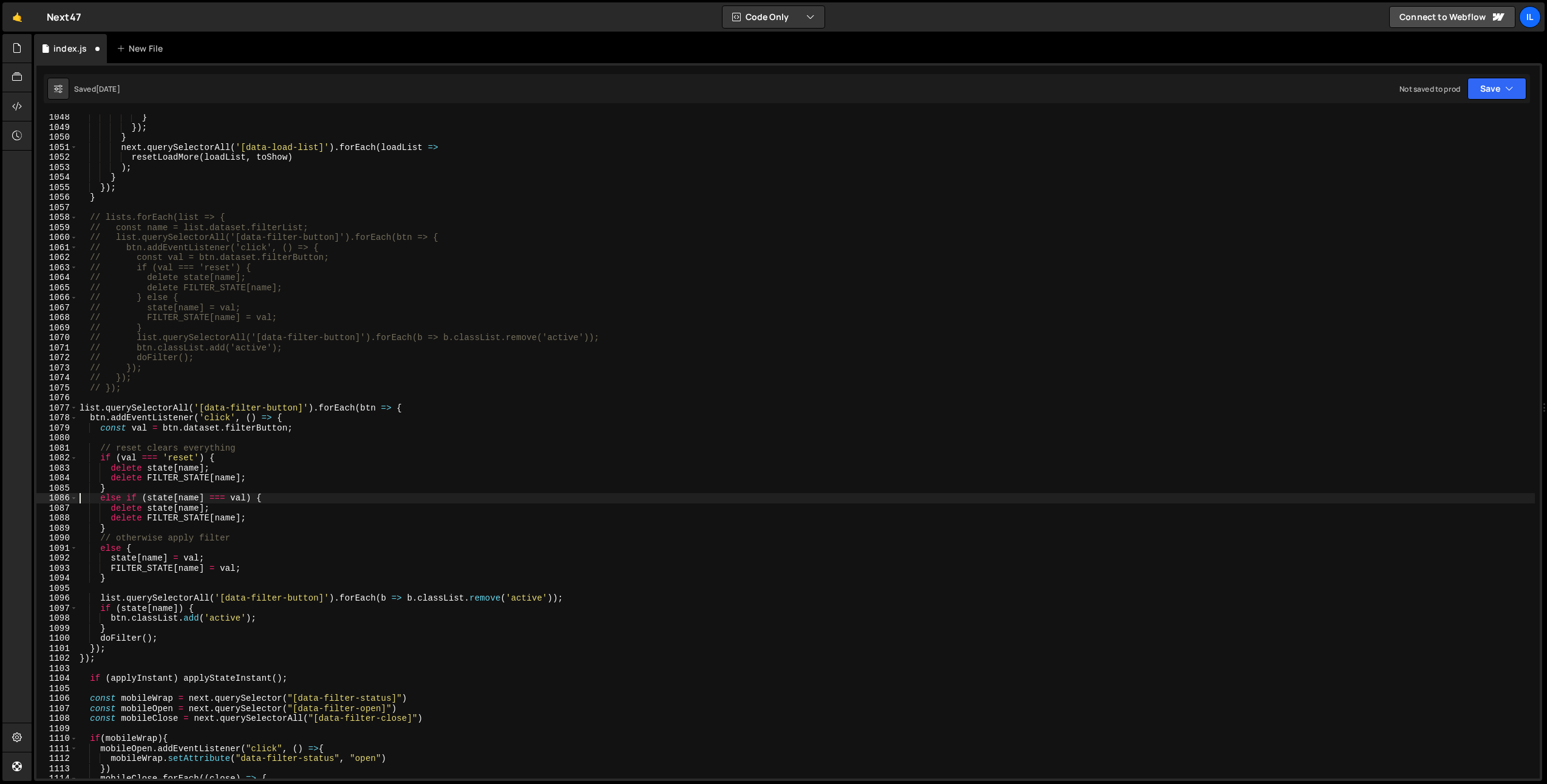
click at [164, 451] on div "} }) ; } next . querySelectorAll ( '[data-load-list]' ) . forEach ( loadList =>…" at bounding box center [806, 455] width 1458 height 684
click at [164, 452] on div "} }) ; } next . querySelectorAll ( '[data-load-list]' ) . forEach ( loadList =>…" at bounding box center [806, 455] width 1458 height 684
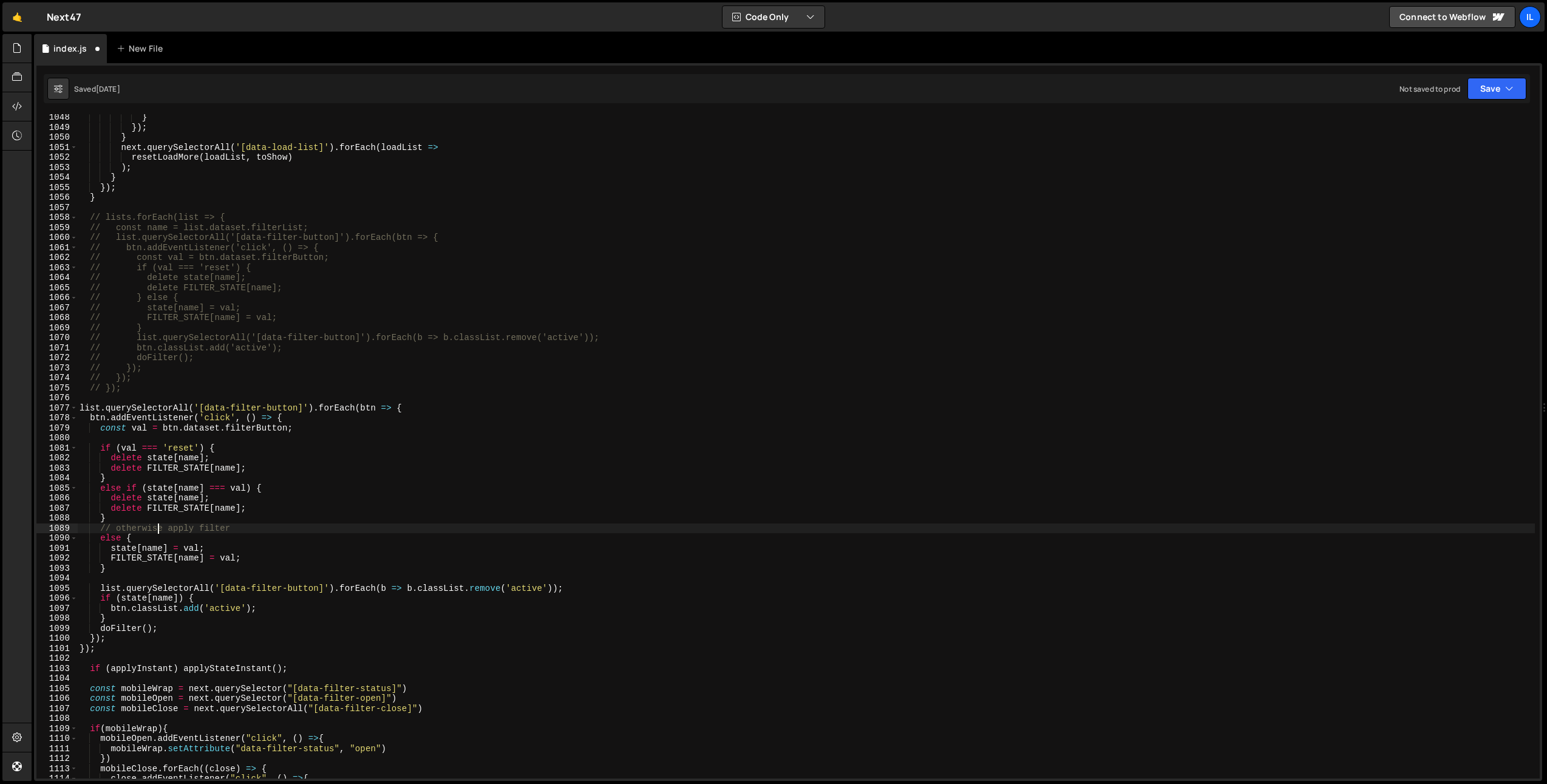
click at [156, 531] on div "} }) ; } next . querySelectorAll ( '[data-load-list]' ) . forEach ( loadList =>…" at bounding box center [806, 455] width 1458 height 684
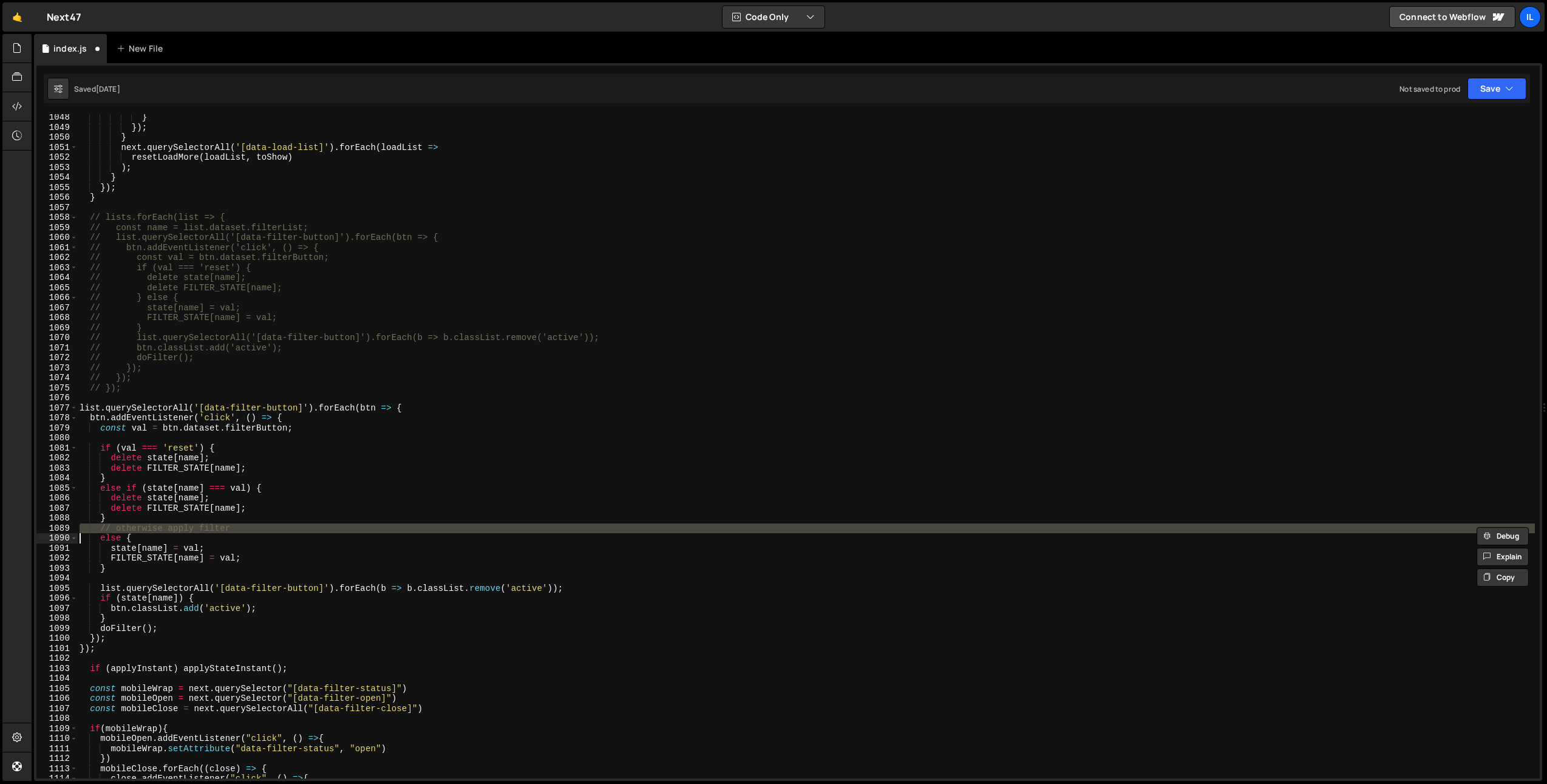
click at [156, 530] on div "} }) ; } next . querySelectorAll ( '[data-load-list]' ) . forEach ( loadList =>…" at bounding box center [806, 455] width 1458 height 684
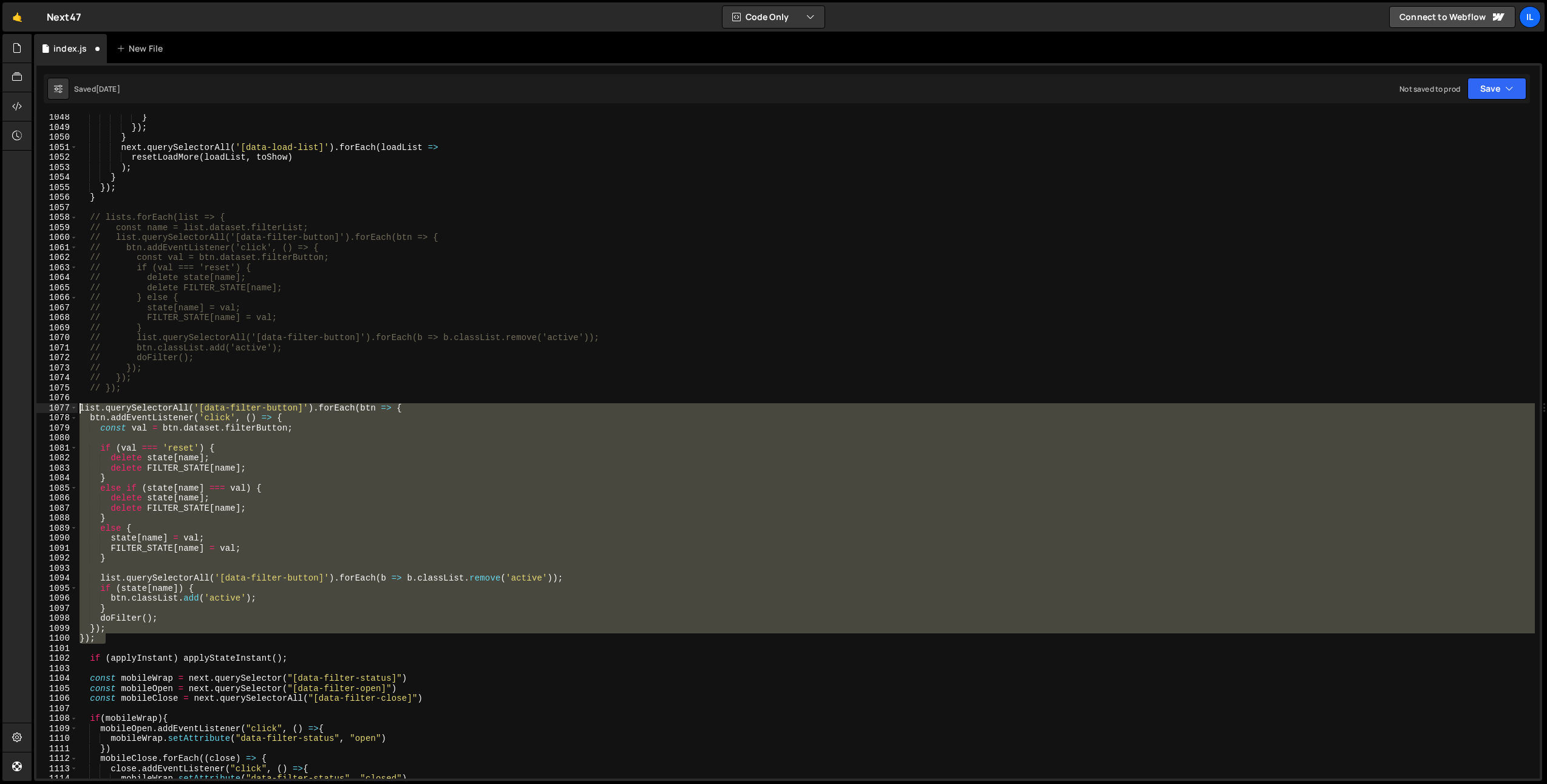
drag, startPoint x: 120, startPoint y: 641, endPoint x: 46, endPoint y: 407, distance: 245.4
click at [46, 408] on div "else { 1048 1049 1050 1051 1052 1053 1054 1055 1056 1057 1058 1059 1060 1061 10…" at bounding box center [787, 446] width 1503 height 664
click at [335, 386] on div "} }) ; } next . querySelectorAll ( '[data-load-list]' ) . forEach ( loadList =>…" at bounding box center [806, 455] width 1458 height 684
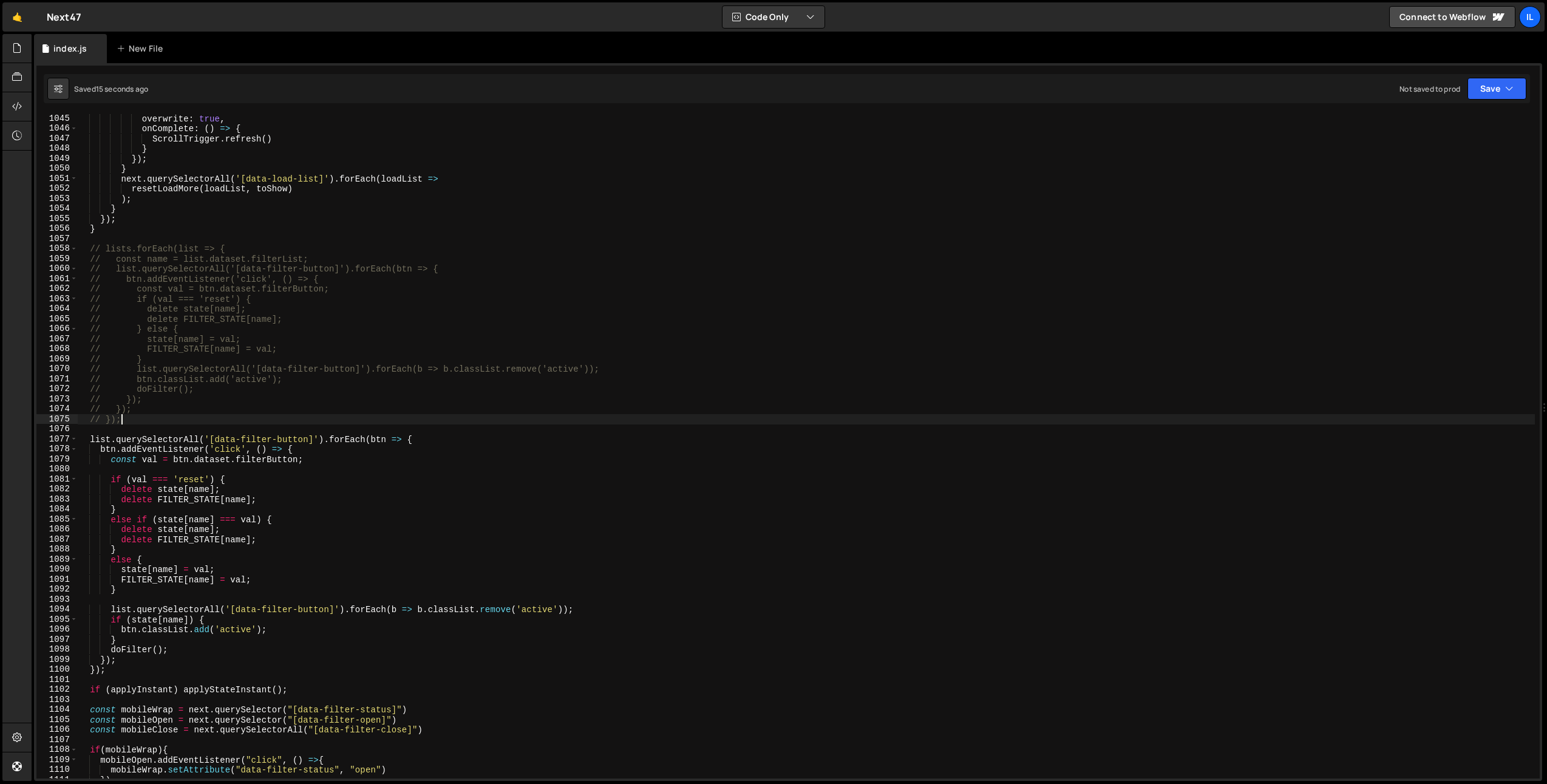
scroll to position [1629, 0]
drag, startPoint x: 110, startPoint y: 446, endPoint x: 118, endPoint y: 458, distance: 14.4
click at [110, 446] on div "stagger : 0.04 , overwrite : true , onComplete : ( ) => { ScrollTrigger . refre…" at bounding box center [806, 451] width 1458 height 684
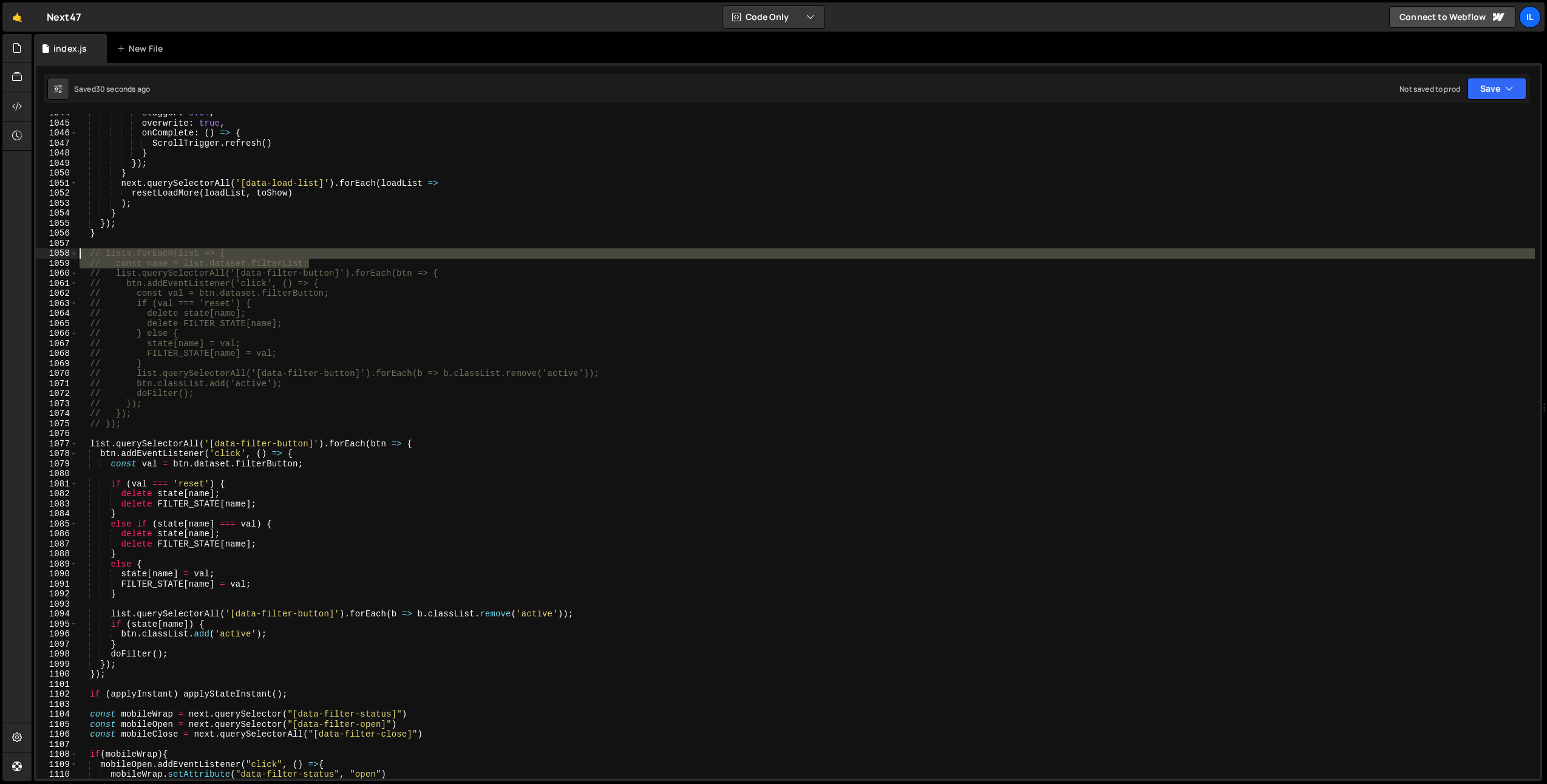
drag, startPoint x: 340, startPoint y: 262, endPoint x: 64, endPoint y: 254, distance: 276.1
click at [64, 254] on div "list.querySelectorAll('[data-filter-button]').[PERSON_NAME](btn => { 1044 1045 …" at bounding box center [787, 446] width 1503 height 664
type textarea "// lists.forEach(list => { // const name = list.dataset.filterList;"
click at [80, 436] on div "stagger : 0.04 , overwrite : true , onComplete : ( ) => { ScrollTrigger . refre…" at bounding box center [806, 451] width 1458 height 684
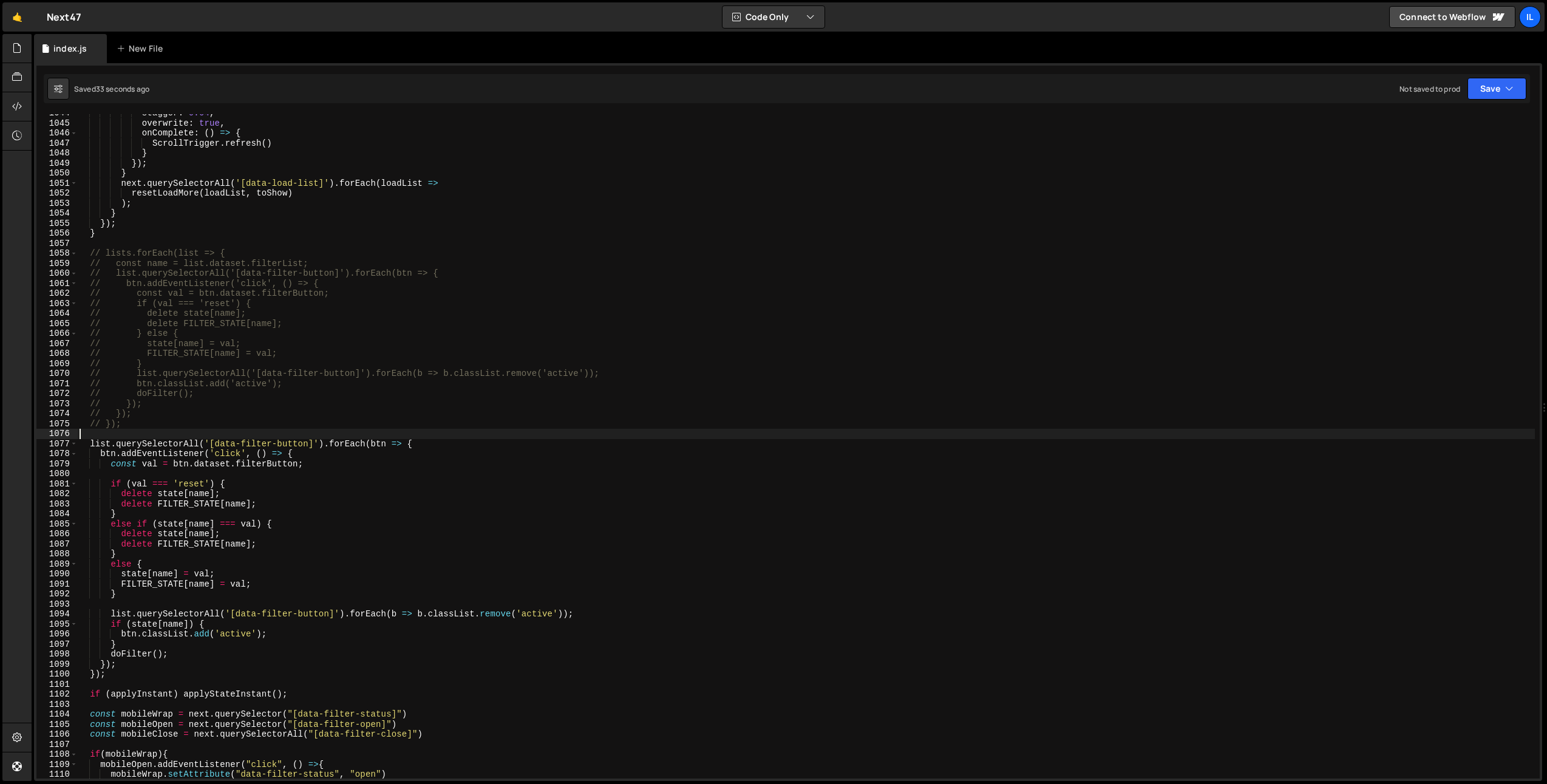
paste textarea "// const name = list.dataset.filterList;"
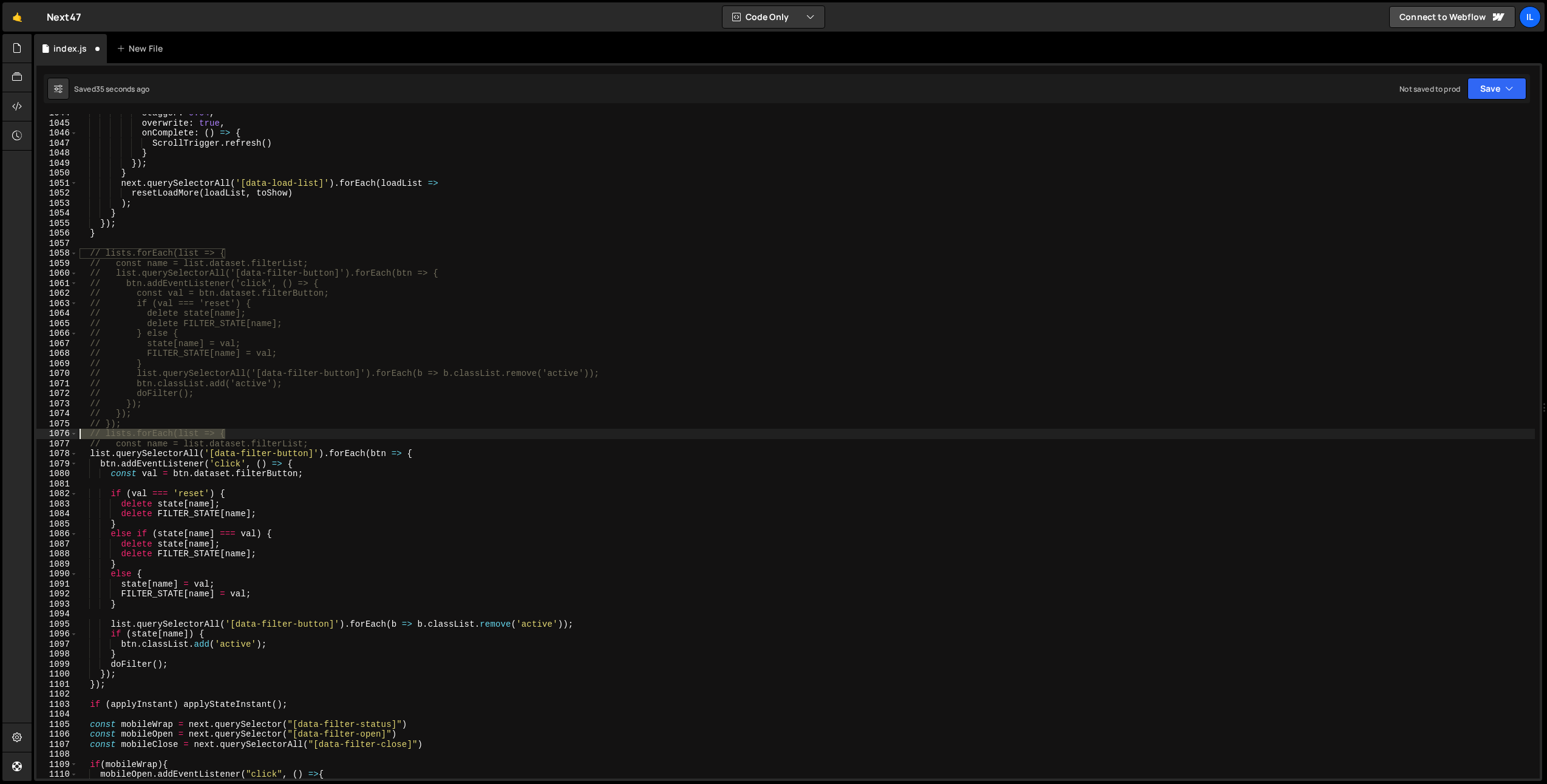
drag, startPoint x: 329, startPoint y: 438, endPoint x: 191, endPoint y: 437, distance: 138.0
click at [29, 436] on div "Hold on a sec... Are you certain you wish to leave this page? Any changes you'v…" at bounding box center [773, 392] width 1547 height 784
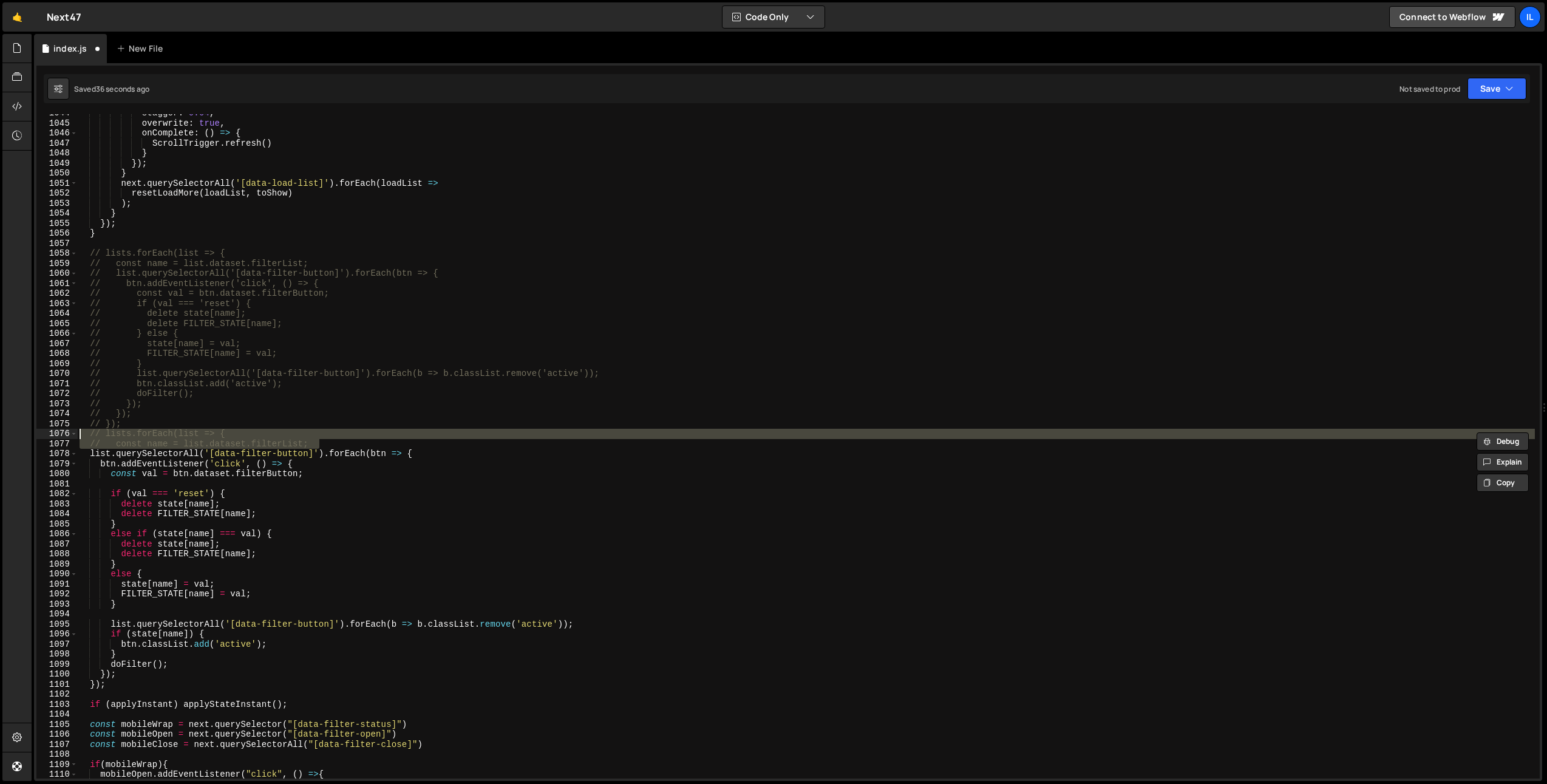
drag, startPoint x: 207, startPoint y: 441, endPoint x: 44, endPoint y: 435, distance: 163.1
click at [44, 436] on div "// lists.forEach(list => { 1044 1045 1046 1047 1048 1049 1050 1051 1052 1053 10…" at bounding box center [787, 446] width 1503 height 664
click at [176, 443] on div "stagger : 0.04 , overwrite : true , onComplete : ( ) => { ScrollTrigger . refre…" at bounding box center [806, 446] width 1458 height 664
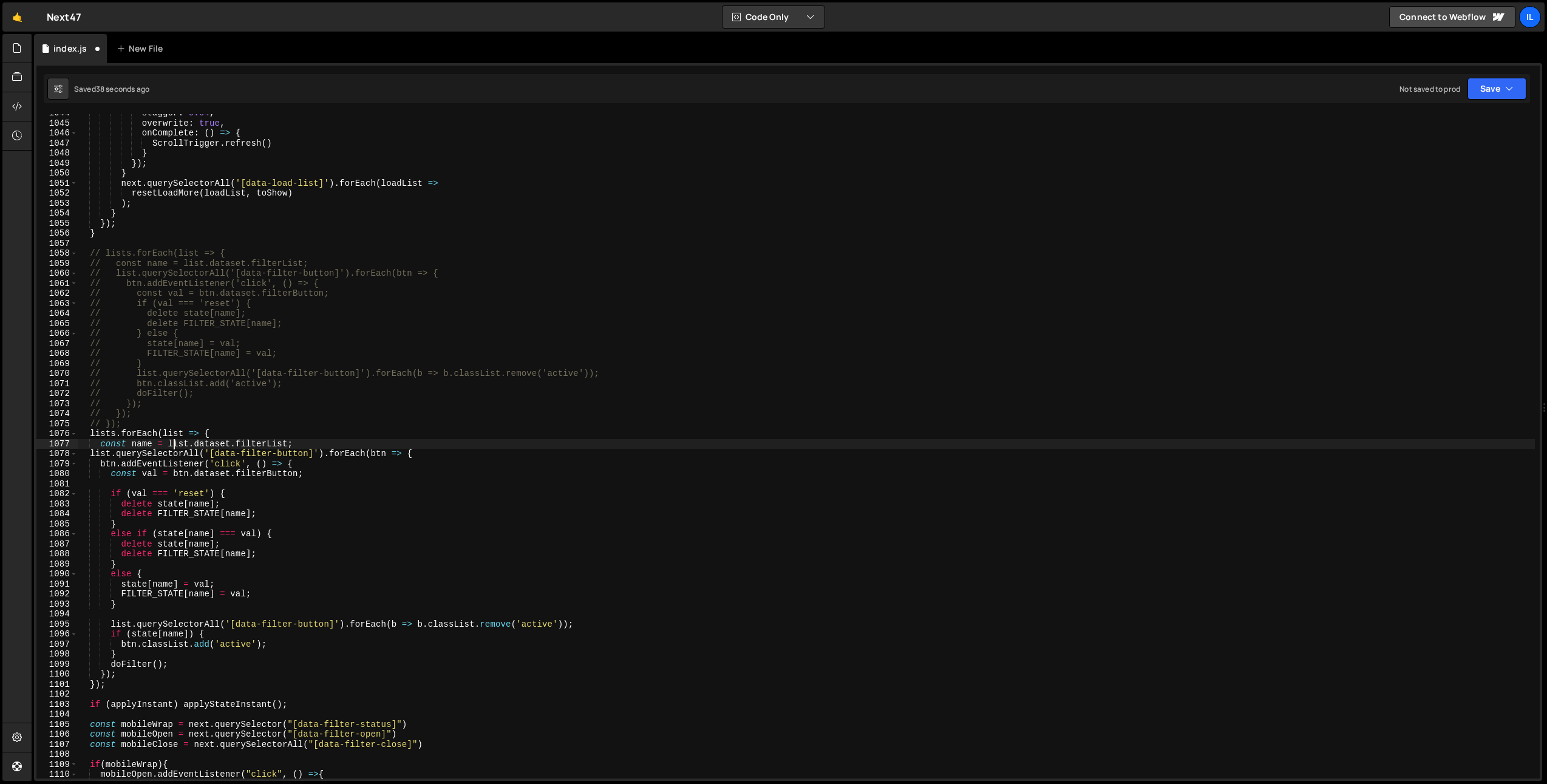
click at [90, 457] on div "stagger : 0.04 , overwrite : true , onComplete : ( ) => { ScrollTrigger . refre…" at bounding box center [806, 451] width 1458 height 684
drag, startPoint x: 427, startPoint y: 459, endPoint x: 410, endPoint y: 475, distance: 23.3
click at [427, 459] on div "stagger : 0.04 , overwrite : true , onComplete : ( ) => { ScrollTrigger . refre…" at bounding box center [806, 451] width 1458 height 684
click at [431, 457] on div "stagger : 0.04 , overwrite : true , onComplete : ( ) => { ScrollTrigger . refre…" at bounding box center [806, 451] width 1458 height 684
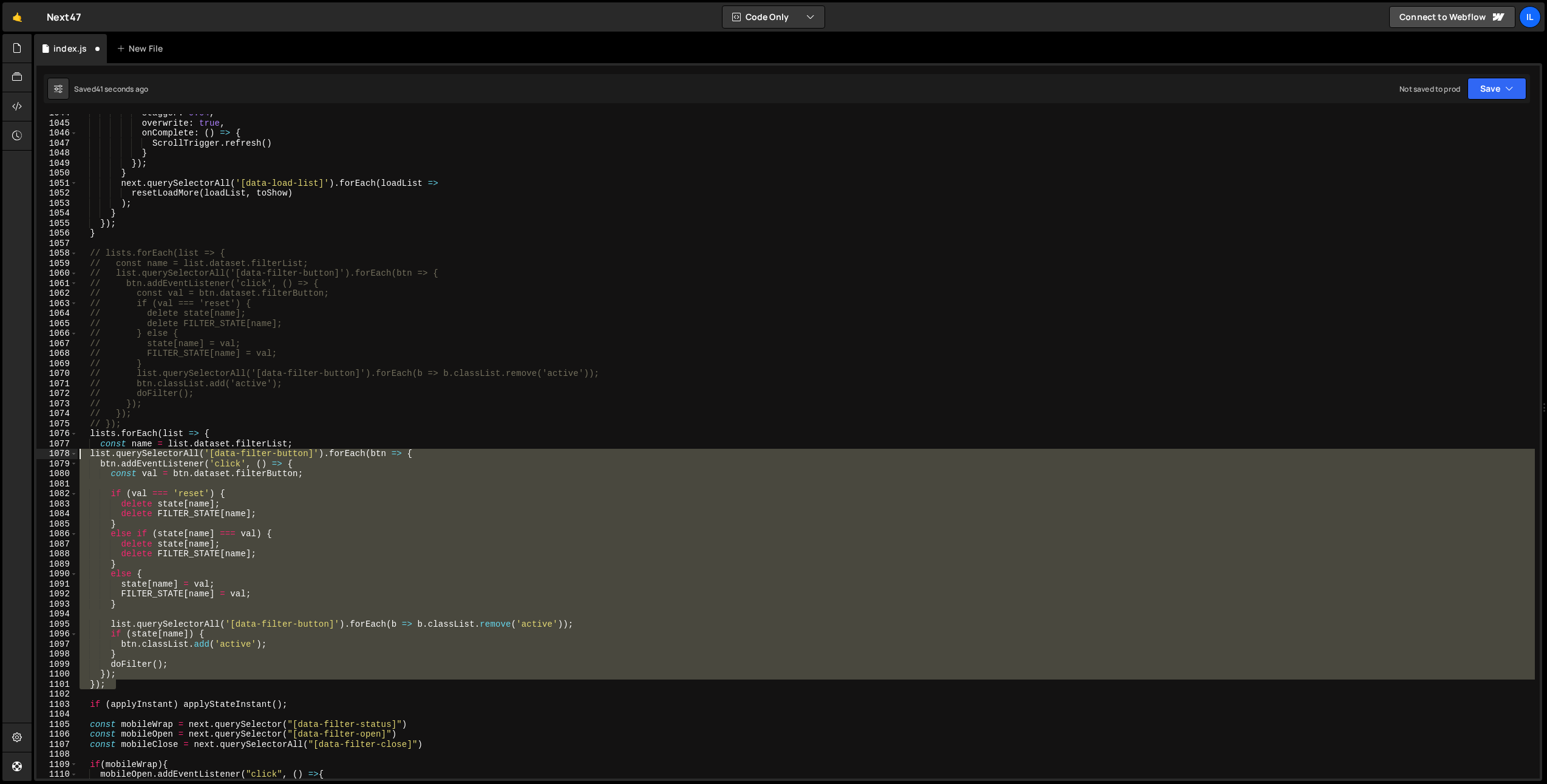
drag, startPoint x: 125, startPoint y: 684, endPoint x: 46, endPoint y: 450, distance: 247.0
click at [46, 450] on div "list.querySelectorAll('[data-filter-button]').[PERSON_NAME](btn => { 1044 1045 …" at bounding box center [787, 446] width 1503 height 664
type textarea "list.querySelectorAll('[data-filter-button]').forEach(btn => { btn.addEventList…"
click at [186, 482] on div "stagger : 0.04 , overwrite : true , onComplete : ( ) => { ScrollTrigger . refre…" at bounding box center [806, 446] width 1458 height 664
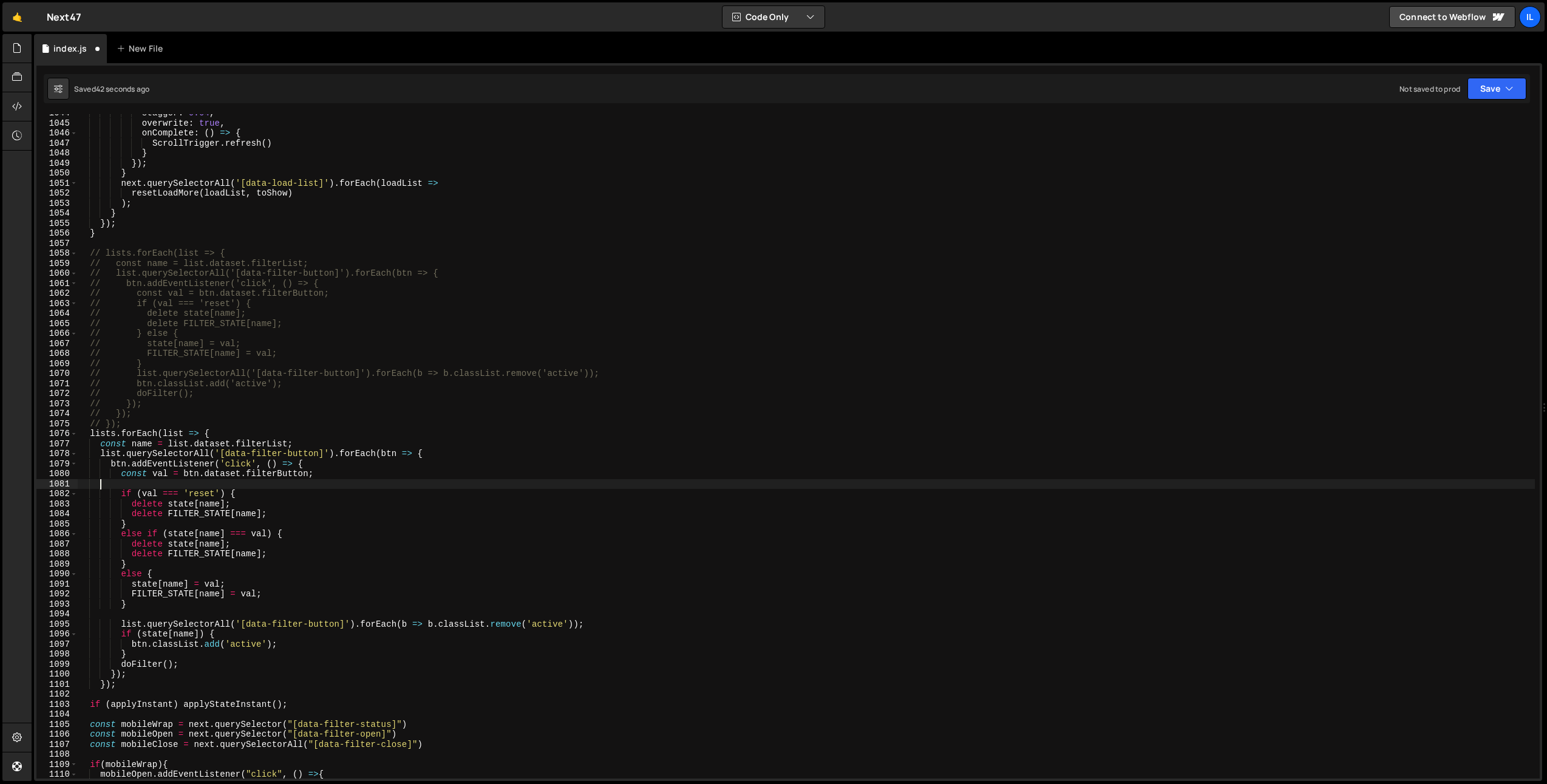
click at [227, 425] on div "stagger : 0.04 , overwrite : true , onComplete : ( ) => { ScrollTrigger . refre…" at bounding box center [806, 451] width 1458 height 684
click at [226, 429] on div "stagger : 0.04 , overwrite : true , onComplete : ( ) => { ScrollTrigger . refre…" at bounding box center [806, 451] width 1458 height 684
click at [141, 684] on div "stagger : 0.04 , overwrite : true , onComplete : ( ) => { ScrollTrigger . refre…" at bounding box center [806, 451] width 1458 height 684
type textarea "});"
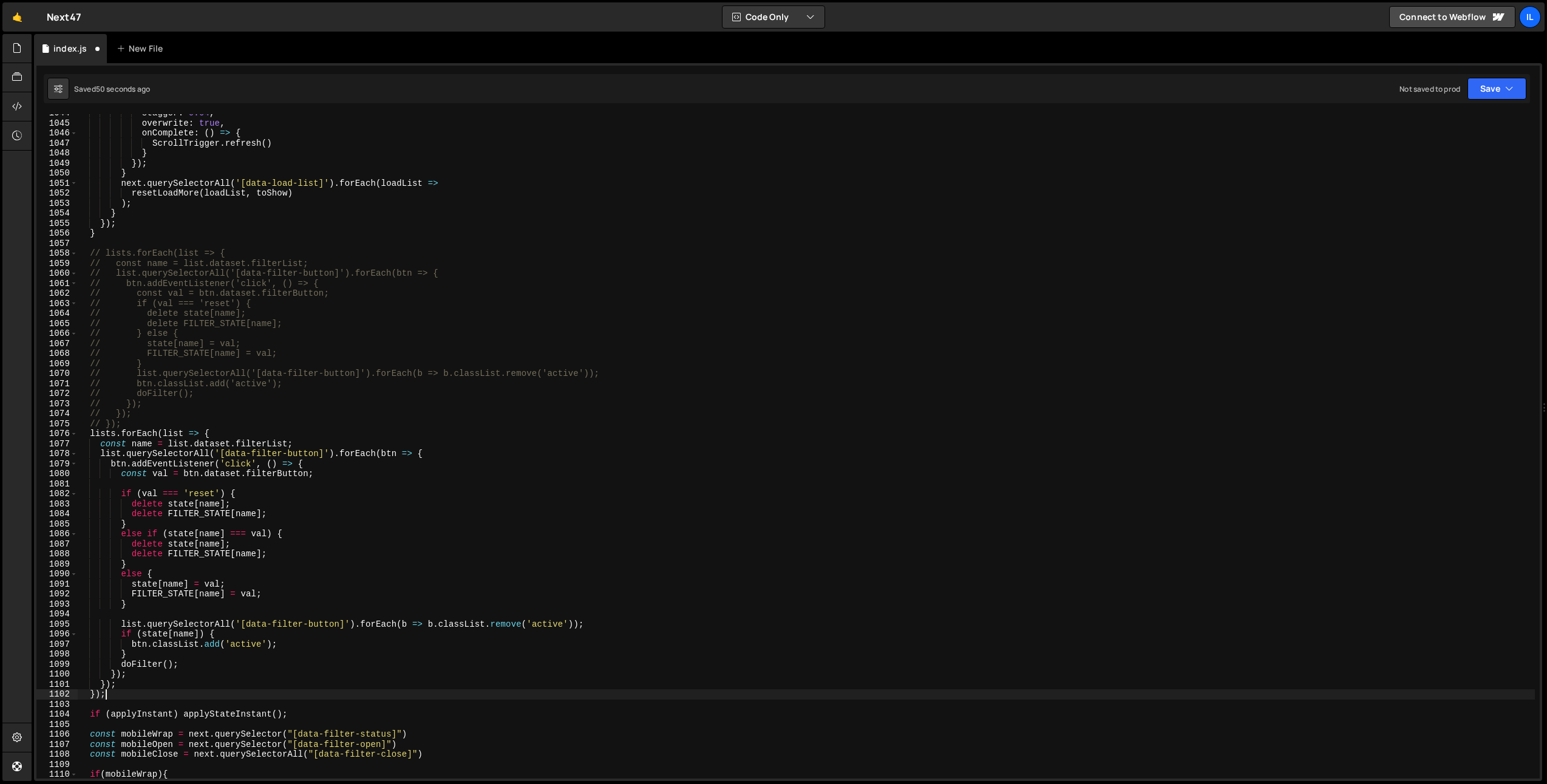
click at [138, 423] on div "stagger : 0.04 , overwrite : true , onComplete : ( ) => { ScrollTrigger . refre…" at bounding box center [806, 451] width 1458 height 684
type textarea "// });"
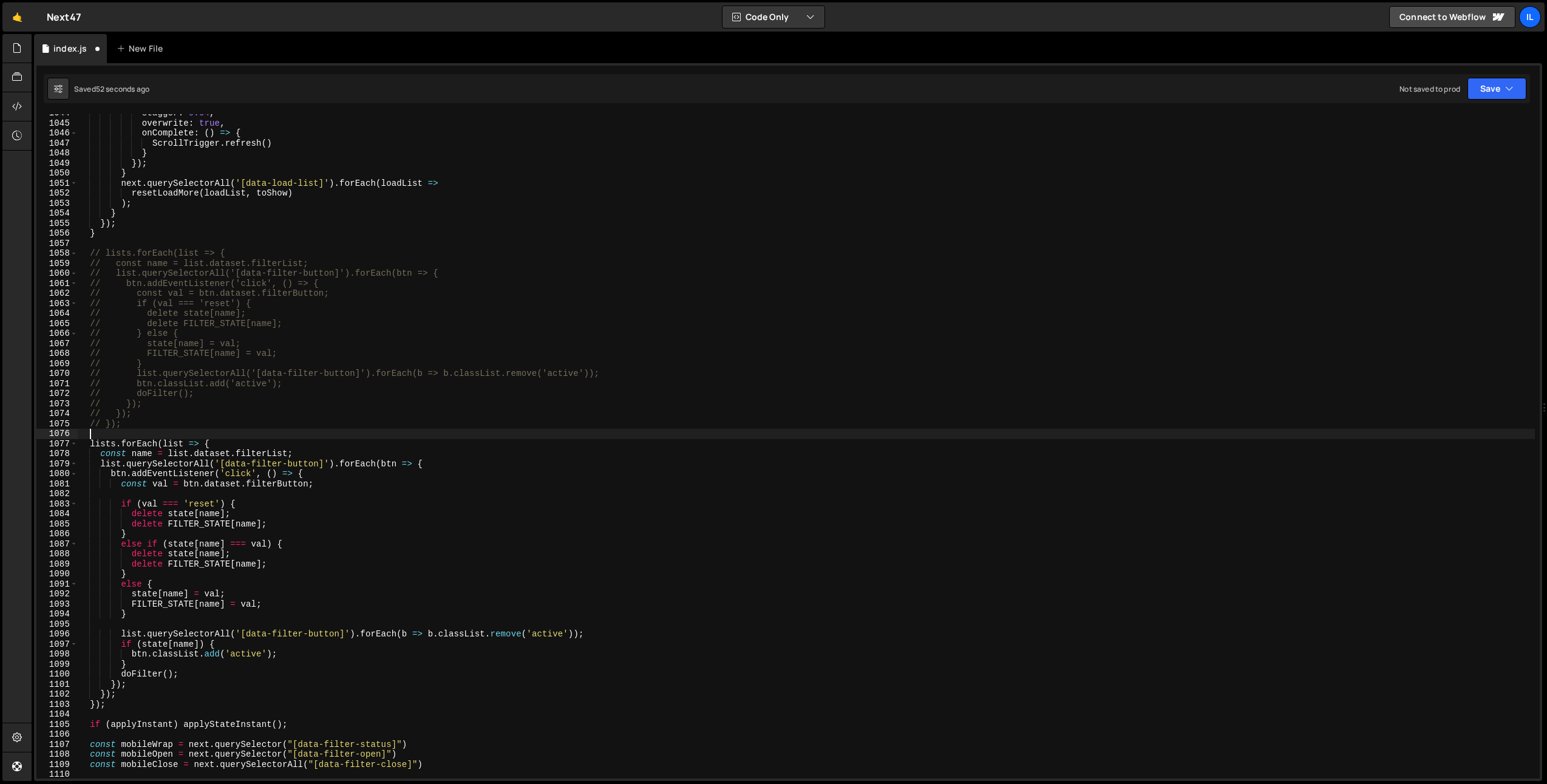
click at [208, 439] on div "stagger : 0.04 , overwrite : true , onComplete : ( ) => { ScrollTrigger . refre…" at bounding box center [806, 451] width 1458 height 684
type textarea "lists.forEach(list => {"
click at [228, 498] on div "stagger : 0.04 , overwrite : true , onComplete : ( ) => { ScrollTrigger . refre…" at bounding box center [806, 451] width 1458 height 684
click at [352, 337] on div "stagger : 0.04 , overwrite : true , onComplete : ( ) => { ScrollTrigger . refre…" at bounding box center [806, 451] width 1458 height 684
click at [294, 567] on div "stagger : 0.04 , overwrite : true , onComplete : ( ) => { ScrollTrigger . refre…" at bounding box center [806, 451] width 1458 height 684
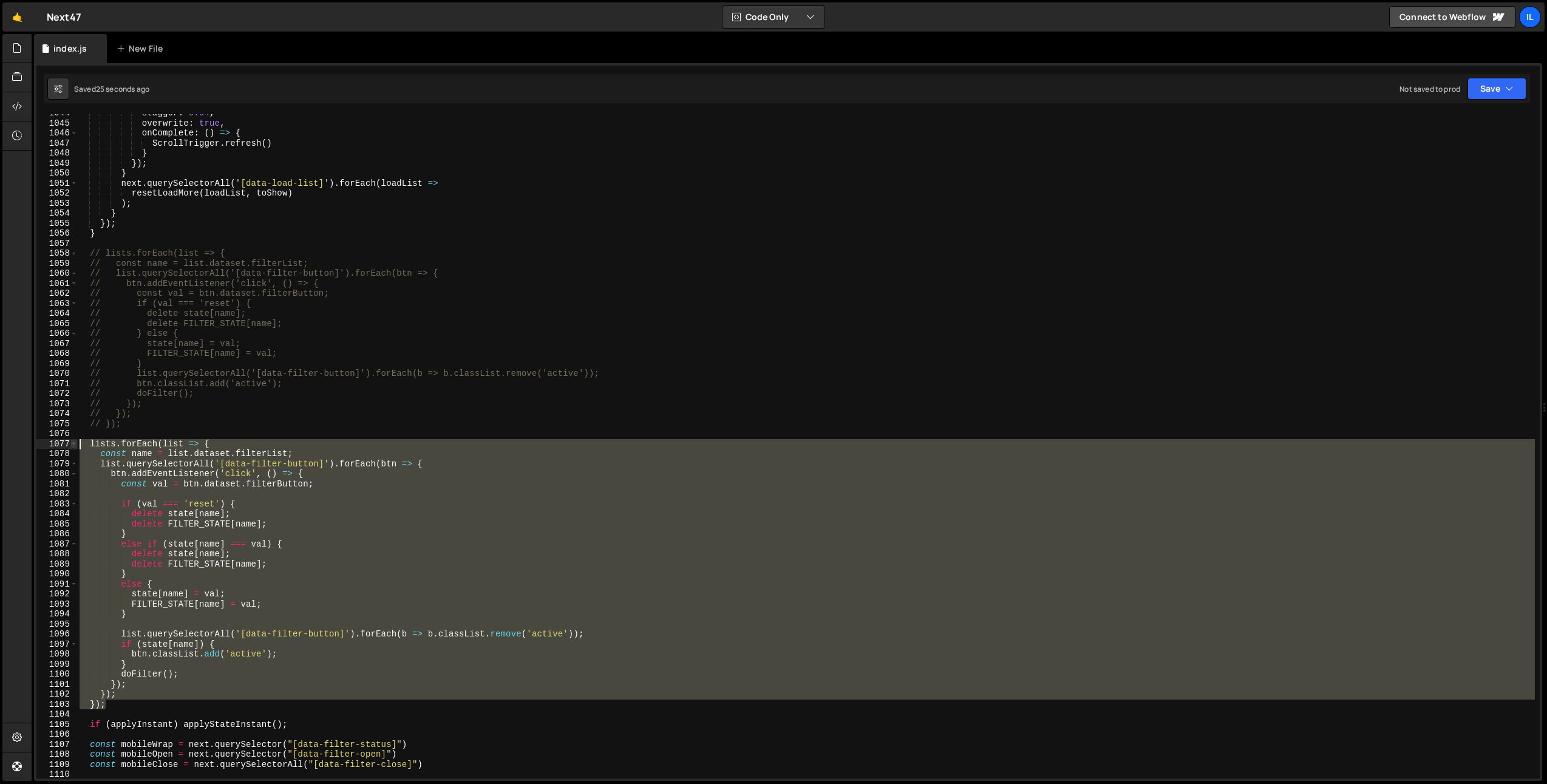
drag, startPoint x: 121, startPoint y: 707, endPoint x: 74, endPoint y: 442, distance: 269.1
click at [74, 442] on div "delete FILTER_STATE[name]; 1044 1045 1046 1047 1048 1049 1050 1051 1052 1053 10…" at bounding box center [787, 446] width 1503 height 664
click at [200, 483] on div "stagger : 0.04 , overwrite : true , onComplete : ( ) => { ScrollTrigger . refre…" at bounding box center [806, 446] width 1458 height 664
drag, startPoint x: 113, startPoint y: 707, endPoint x: 51, endPoint y: 448, distance: 266.3
click at [51, 448] on div "const val = btn.dataset.filterButton; 1044 1045 1046 1047 1048 1049 1050 1051 1…" at bounding box center [787, 446] width 1503 height 664
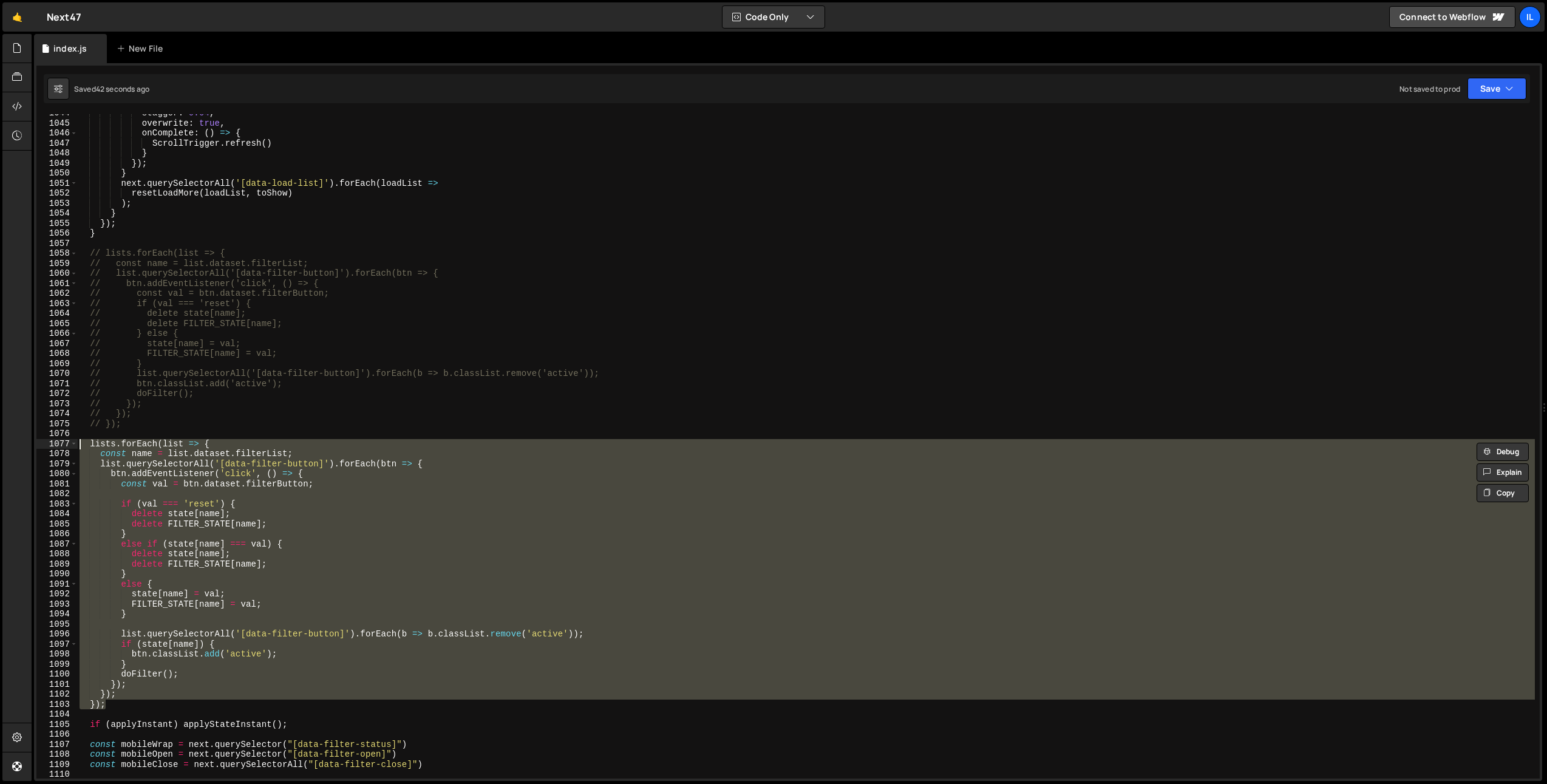
click at [227, 641] on div "stagger : 0.04 , overwrite : true , onComplete : ( ) => { ScrollTrigger . refre…" at bounding box center [806, 446] width 1458 height 664
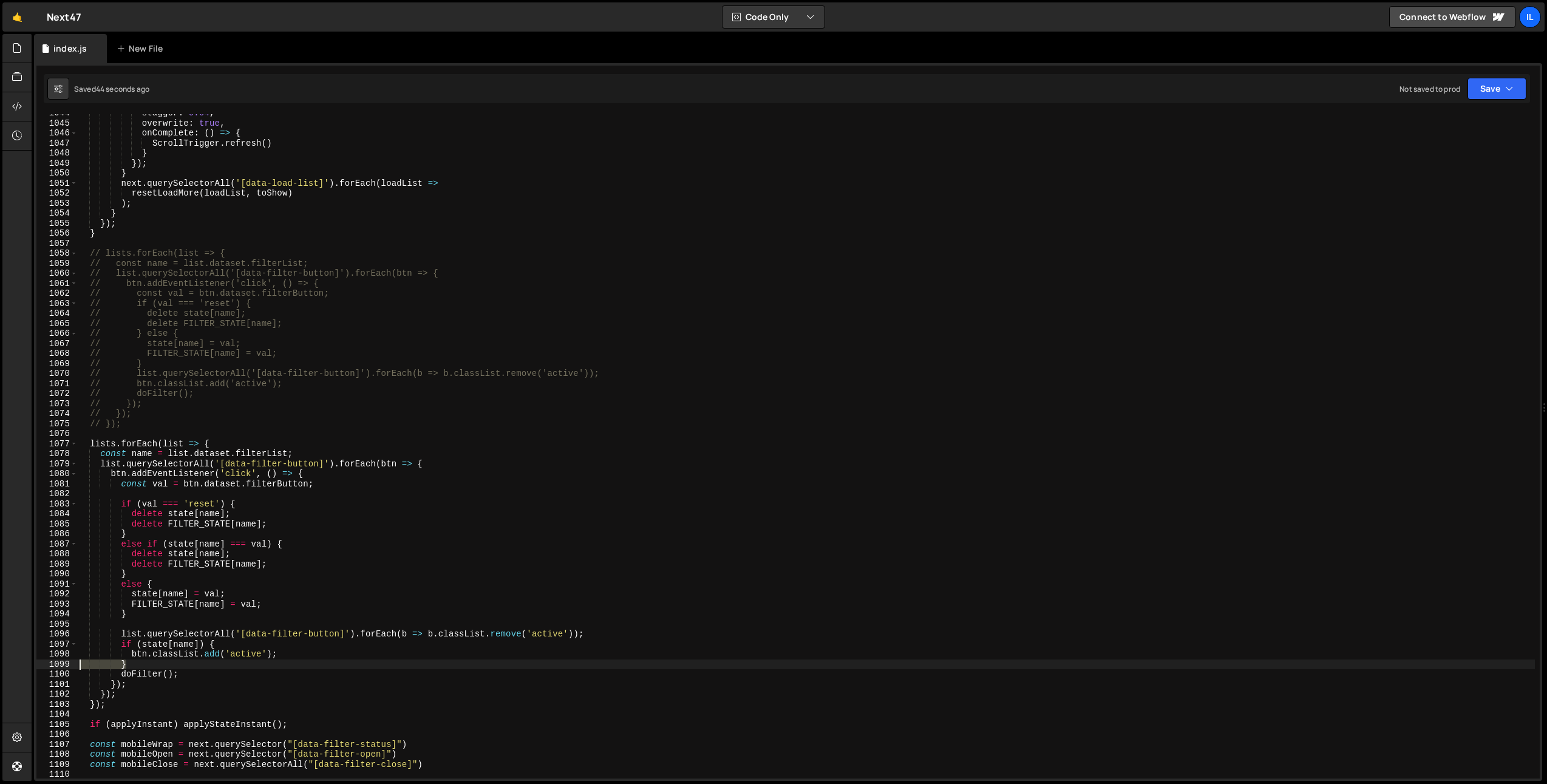
drag, startPoint x: 136, startPoint y: 663, endPoint x: 20, endPoint y: 663, distance: 116.0
click at [20, 663] on div "Hold on a sec... Are you certain you wish to leave this page? Any changes you'v…" at bounding box center [773, 392] width 1547 height 784
type textarea "}"
drag, startPoint x: 222, startPoint y: 644, endPoint x: -25, endPoint y: 642, distance: 247.0
click at [0, 642] on html "Projects [GEOGRAPHIC_DATA] Blog Il Your current team is [PERSON_NAME] Projects …" at bounding box center [773, 392] width 1547 height 784
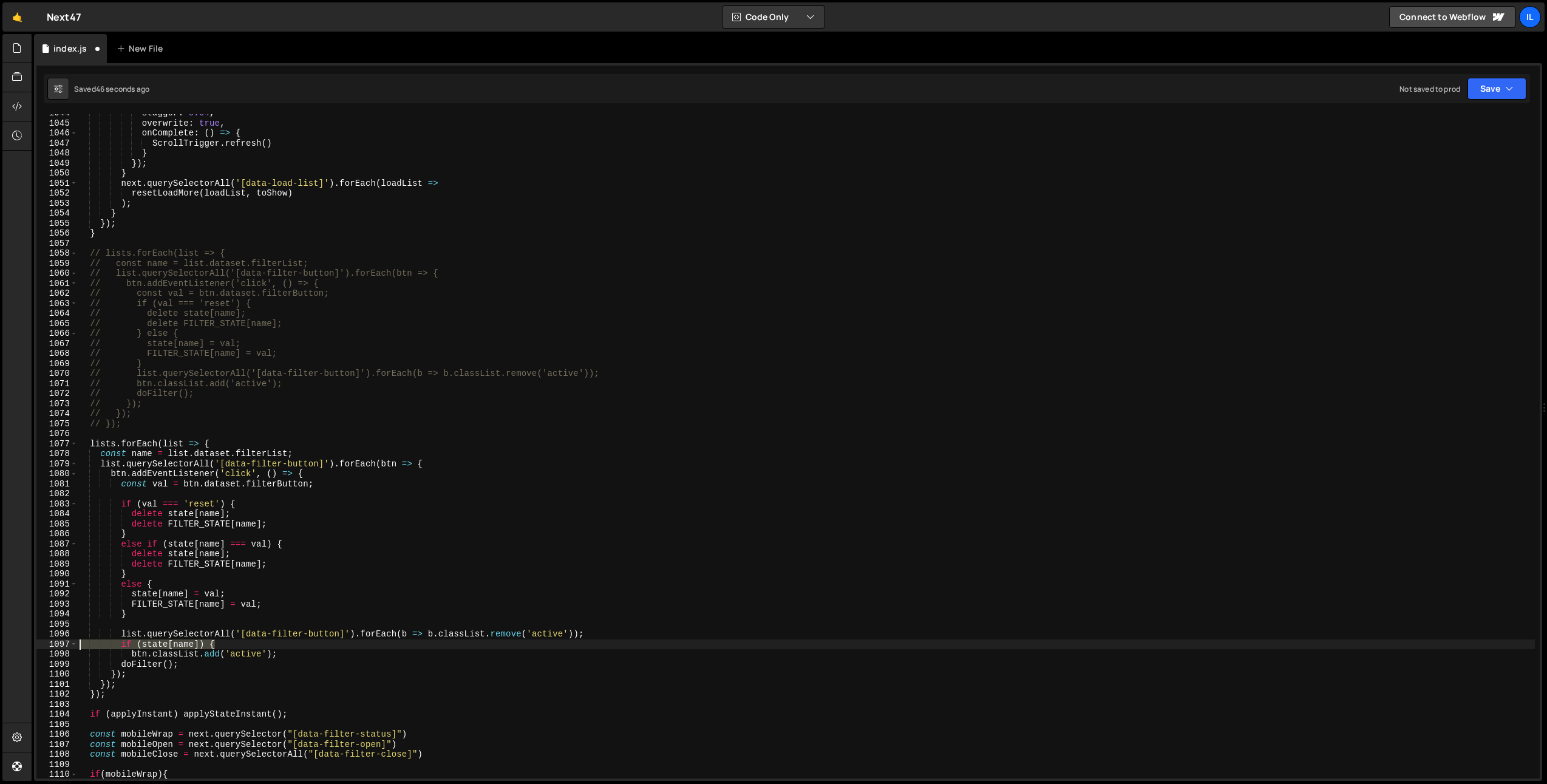
type textarea "if (state[name]) {"
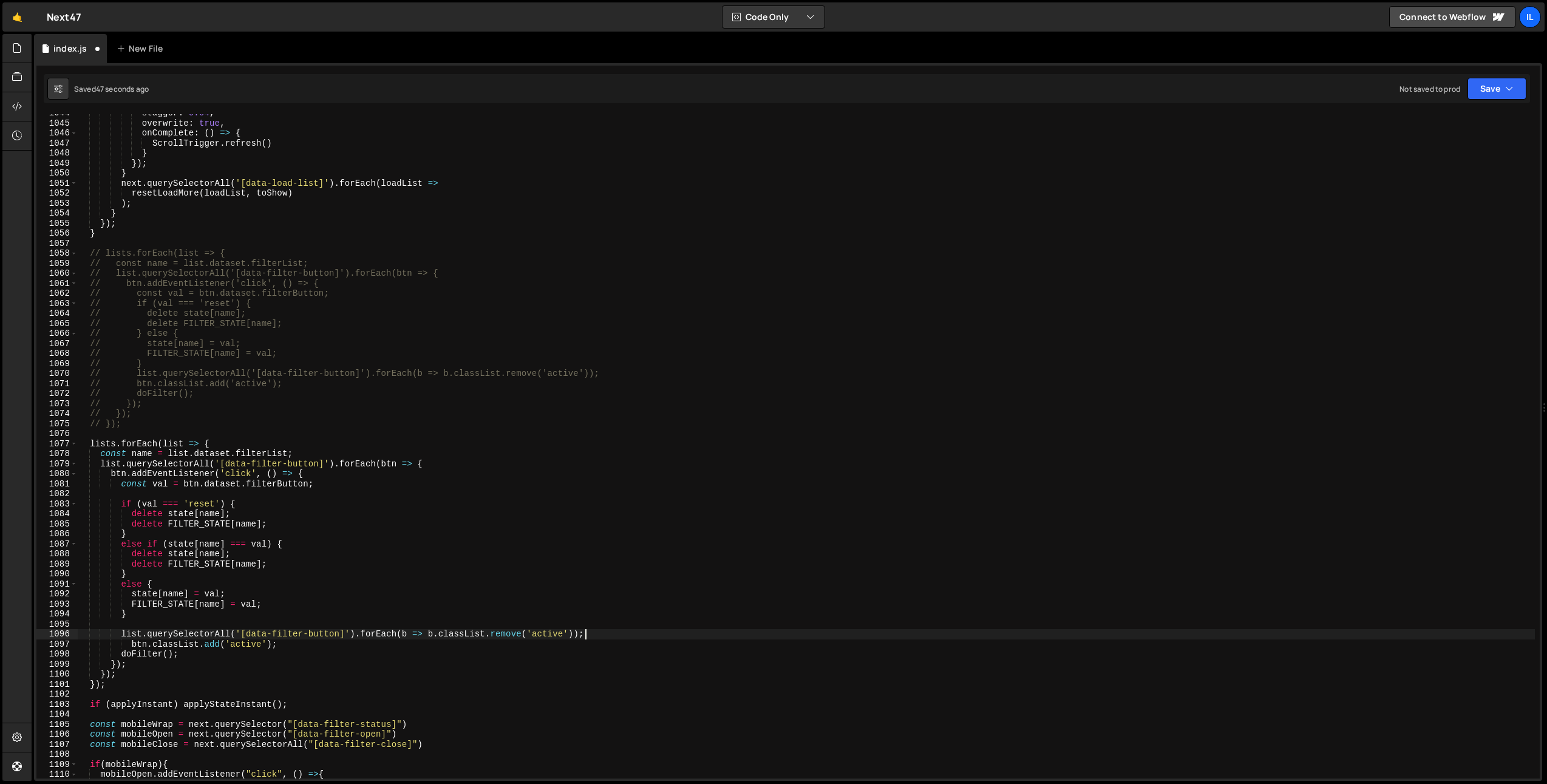
click at [132, 644] on div "stagger : 0.04 , overwrite : true , onComplete : ( ) => { ScrollTrigger . refre…" at bounding box center [806, 451] width 1458 height 684
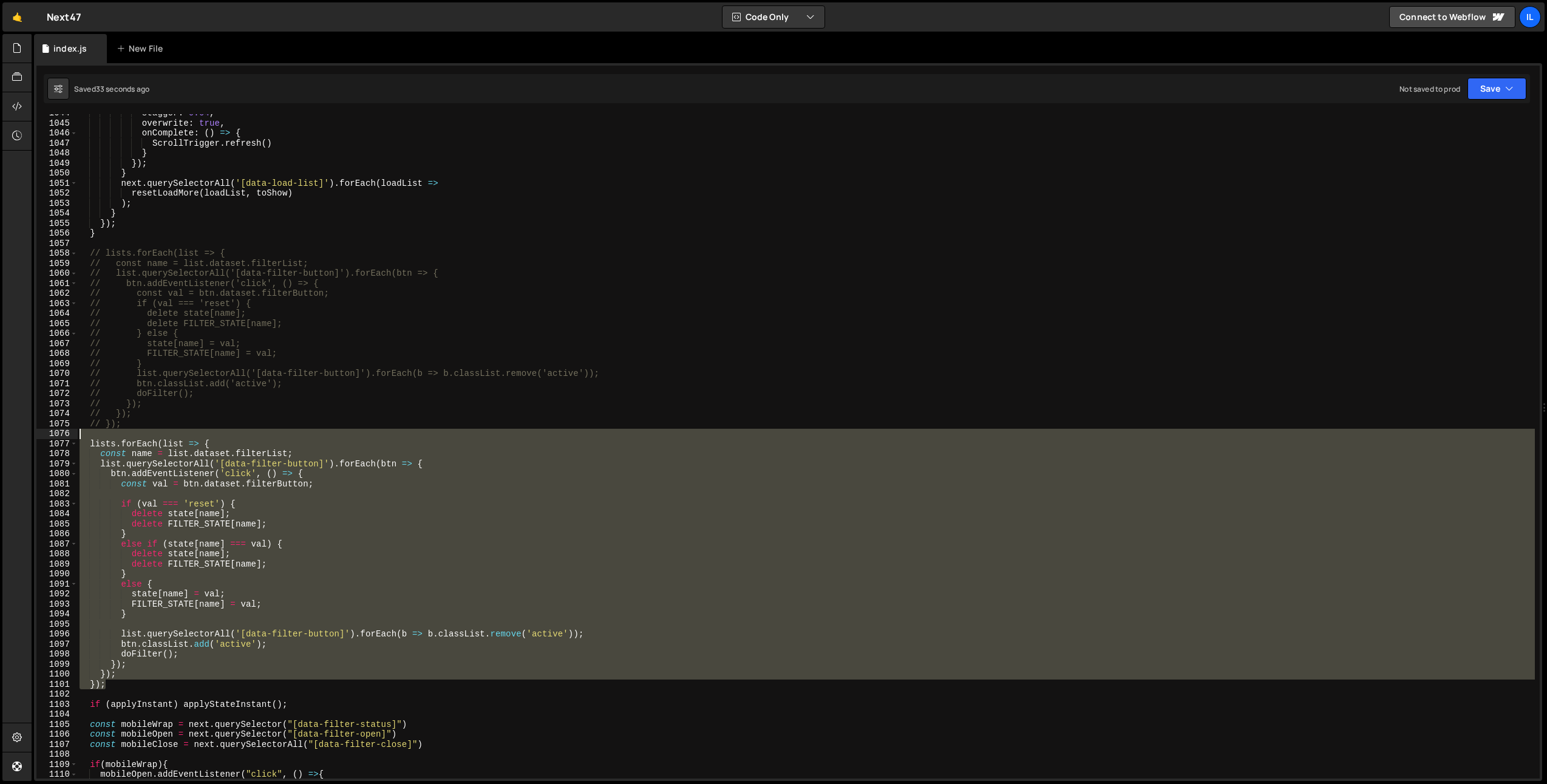
drag, startPoint x: 110, startPoint y: 686, endPoint x: 55, endPoint y: 438, distance: 254.0
click at [55, 438] on div "btn.classList.add('active'); 1044 1045 1046 1047 1048 1049 1050 1051 1052 1053 …" at bounding box center [787, 446] width 1503 height 664
click at [110, 653] on div "stagger : 0.04 , overwrite : true , onComplete : ( ) => { ScrollTrigger . refre…" at bounding box center [806, 446] width 1458 height 664
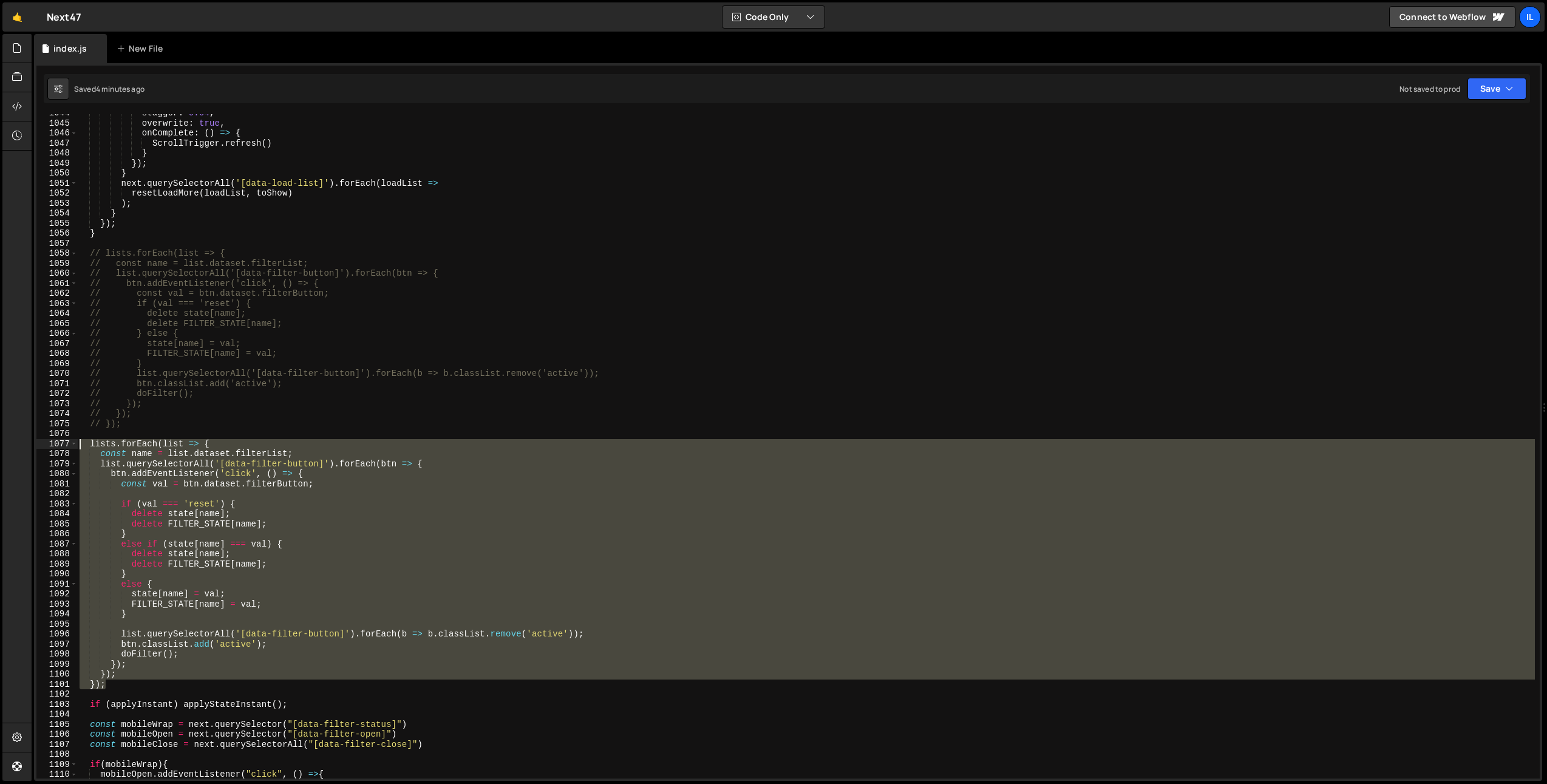
drag, startPoint x: 112, startPoint y: 685, endPoint x: 60, endPoint y: 441, distance: 249.5
click at [60, 441] on div "doFilter(); 1044 1045 1046 1047 1048 1049 1050 1051 1052 1053 1054 1055 1056 10…" at bounding box center [787, 446] width 1503 height 664
paste textarea "});"
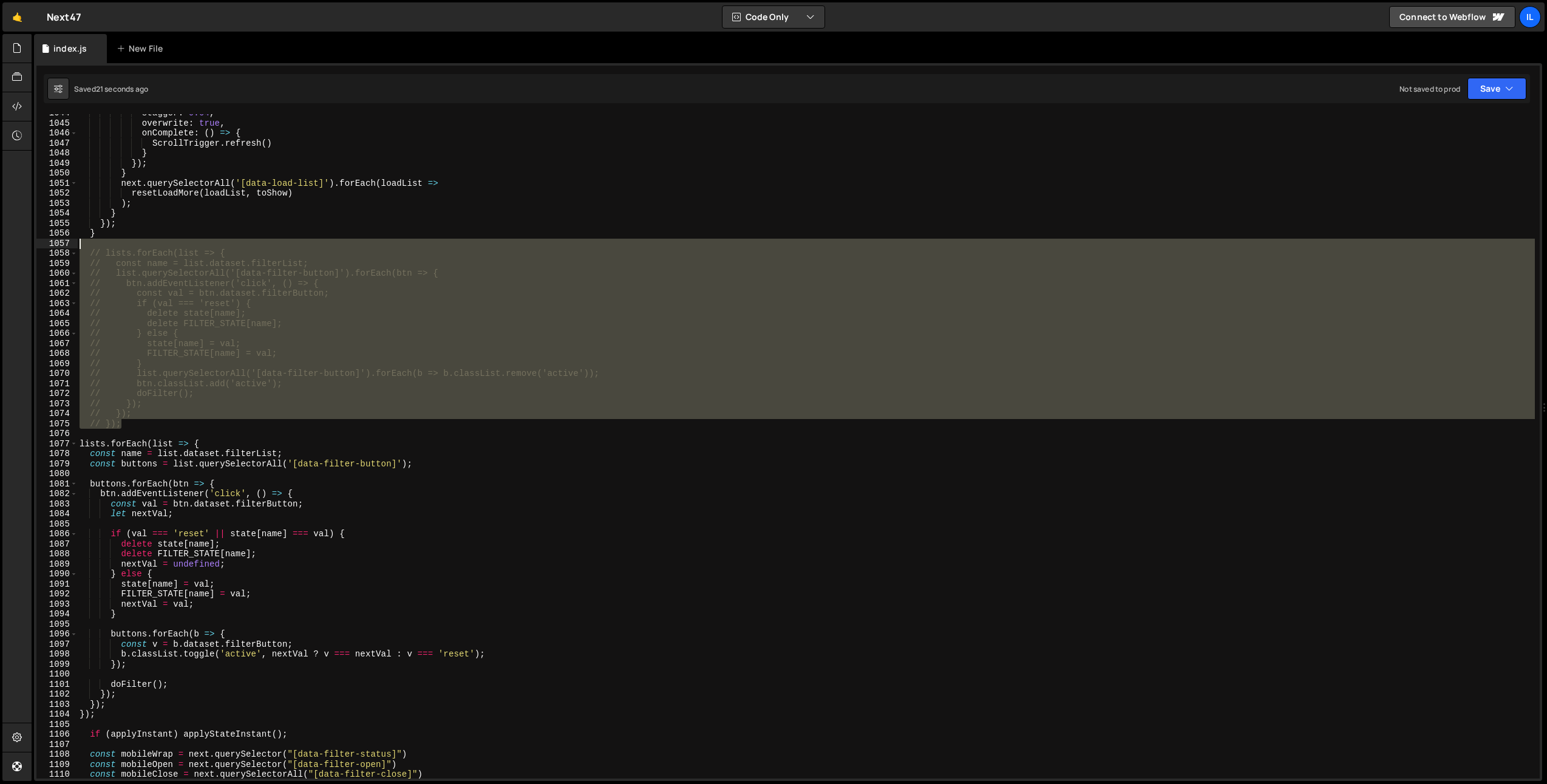
drag, startPoint x: 130, startPoint y: 417, endPoint x: 62, endPoint y: 247, distance: 183.1
click at [62, 247] on div "}); 1044 1045 1046 1047 1048 1049 1050 1051 1052 1053 1054 1055 1056 1057 1058 …" at bounding box center [787, 446] width 1503 height 664
type textarea "// lists.forEach(list => {"
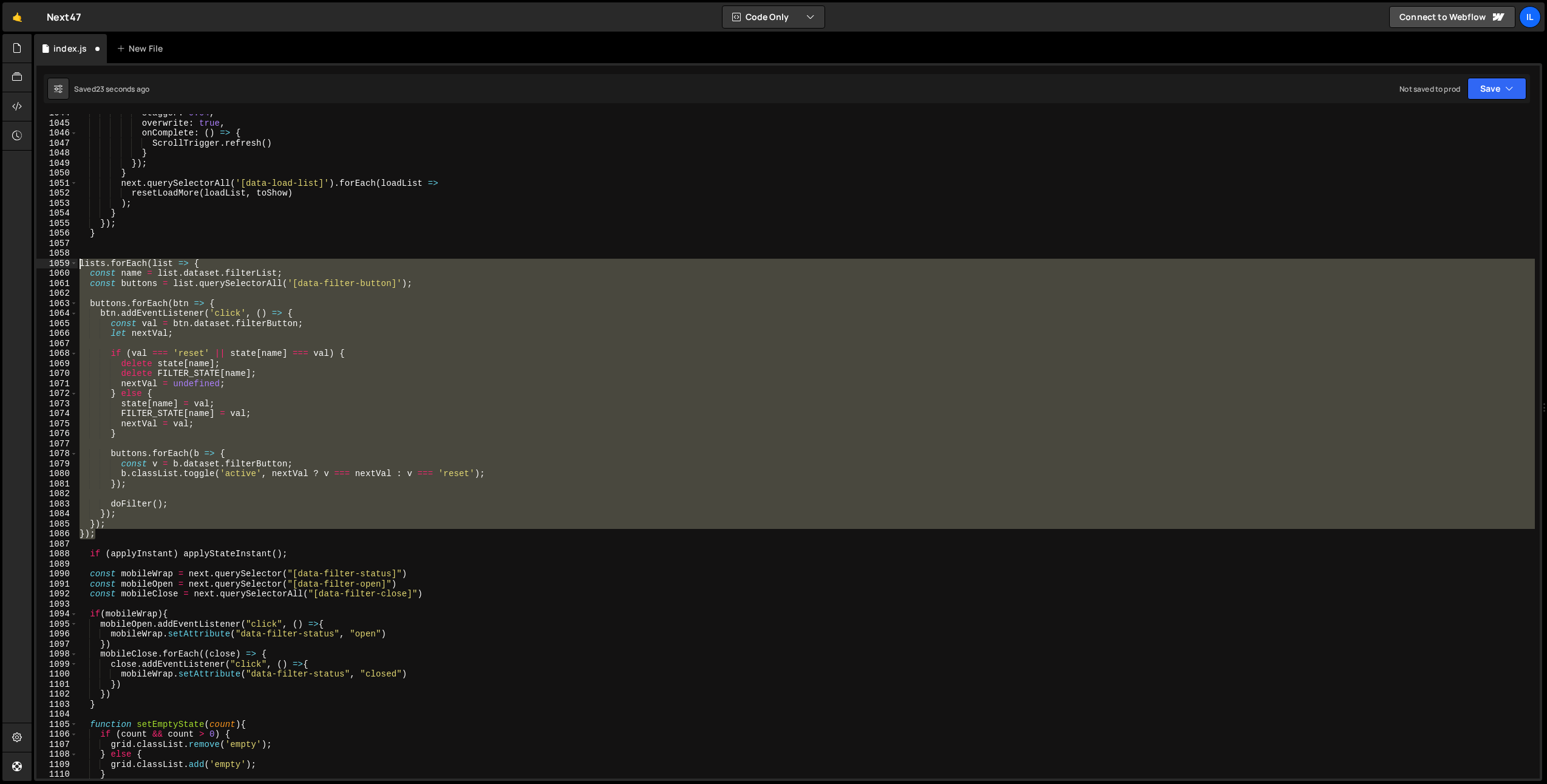
drag, startPoint x: 110, startPoint y: 533, endPoint x: 61, endPoint y: 262, distance: 275.4
click at [61, 262] on div "1044 1045 1046 1047 1048 1049 1050 1051 1052 1053 1054 1055 1056 1057 1058 1059…" at bounding box center [787, 446] width 1503 height 664
type textarea "lists.forEach(list => { const name = list.dataset.filterList;"
click at [147, 242] on div "stagger : 0.04 , overwrite : true , onComplete : ( ) => { ScrollTrigger . refre…" at bounding box center [806, 451] width 1458 height 684
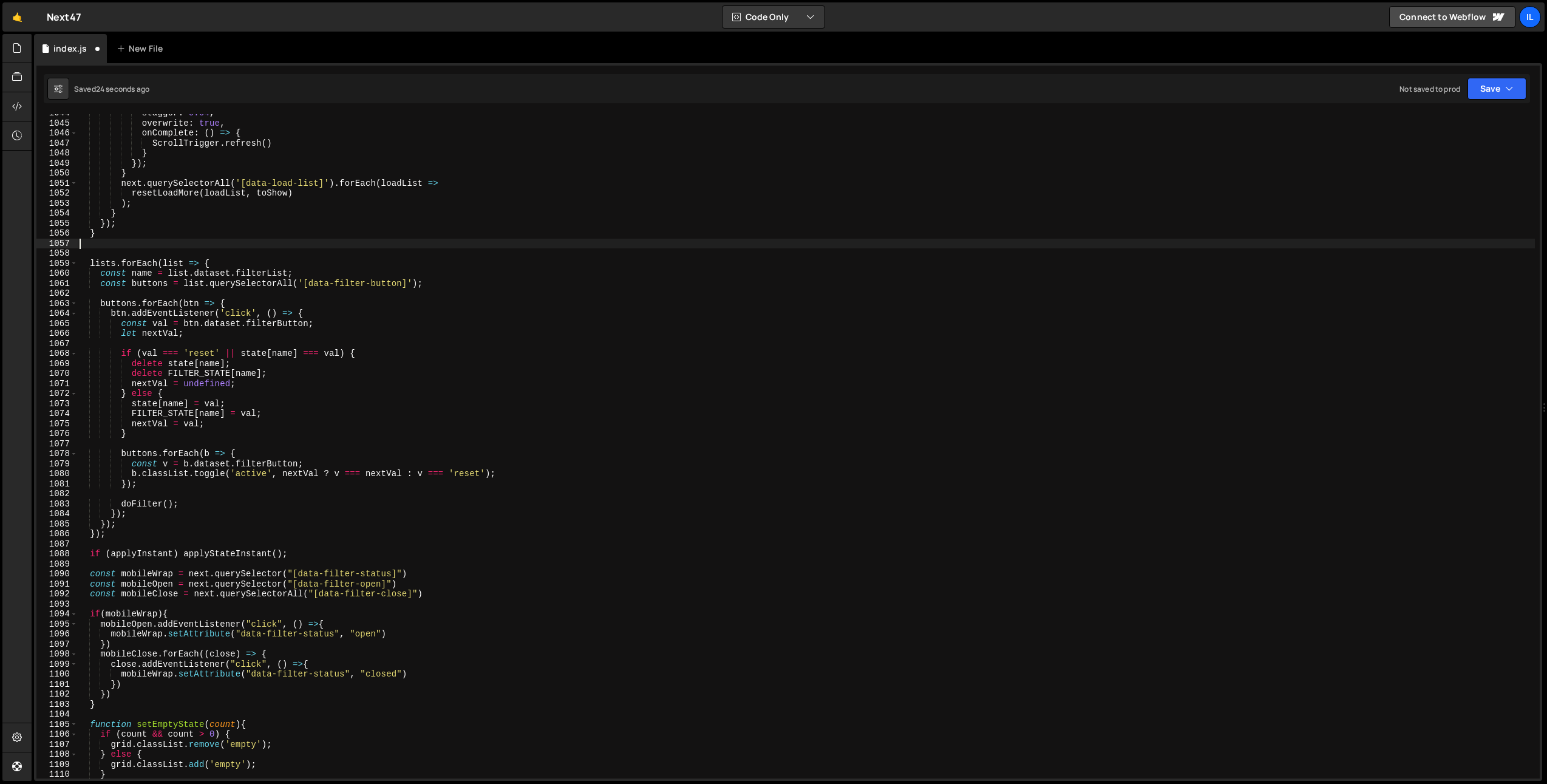
type textarea "}"
